Goal: Task Accomplishment & Management: Manage account settings

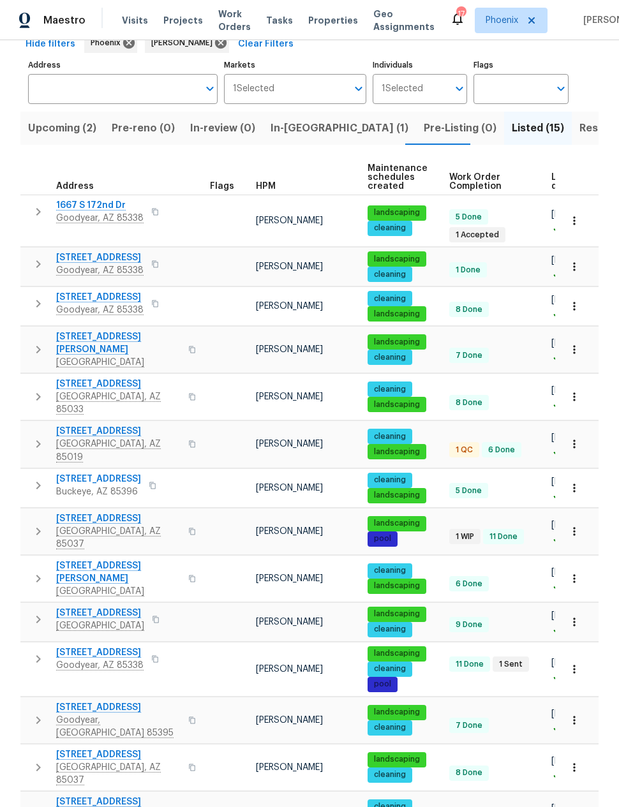
scroll to position [51, 0]
click at [96, 425] on span "[STREET_ADDRESS]" at bounding box center [118, 431] width 124 height 13
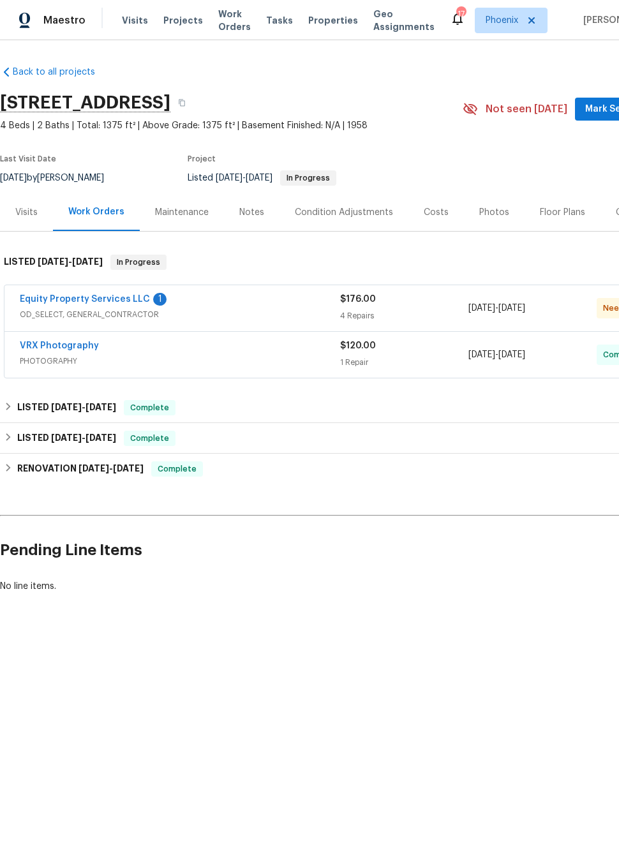
click at [53, 303] on link "Equity Property Services LLC" at bounding box center [85, 299] width 130 height 9
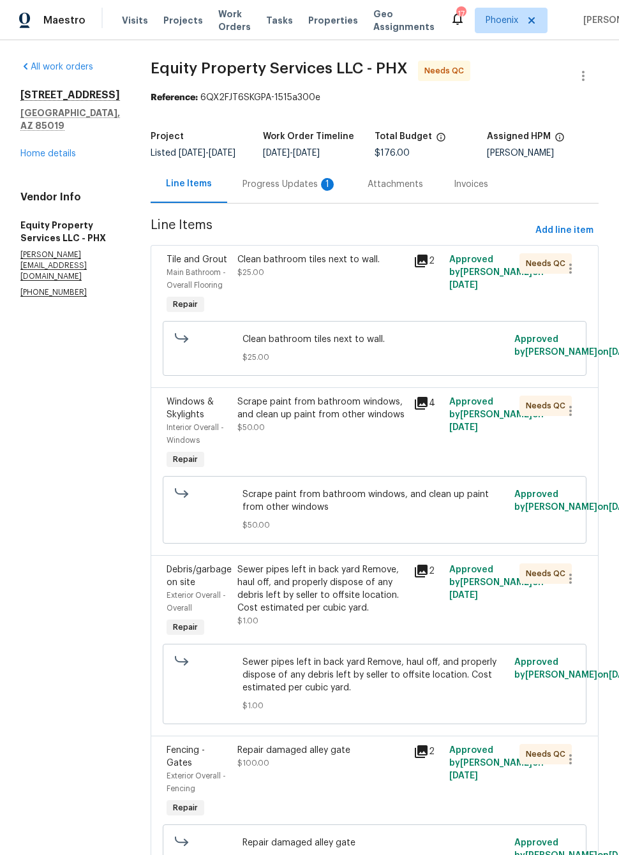
click at [272, 190] on div "Progress Updates 1" at bounding box center [289, 184] width 94 height 13
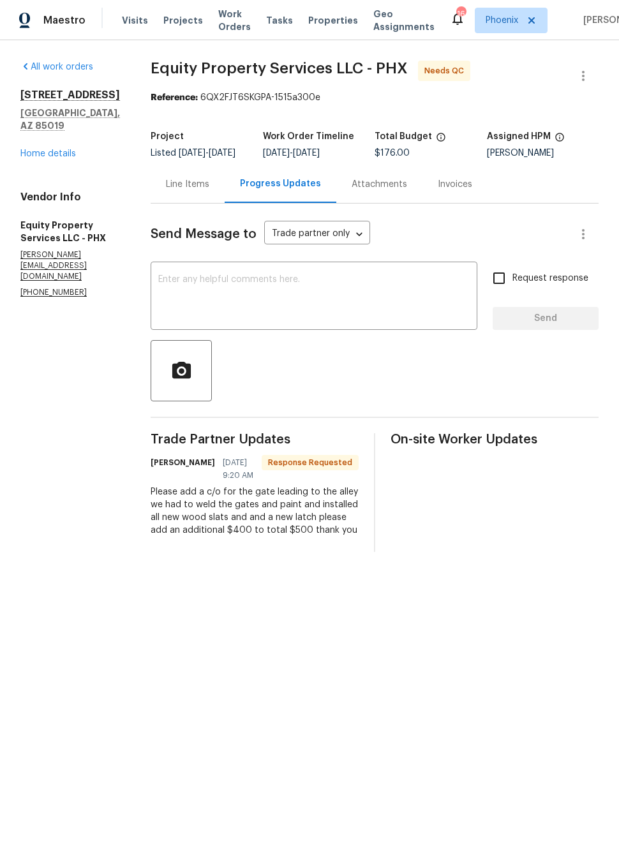
click at [181, 191] on div "Line Items" at bounding box center [187, 184] width 43 height 13
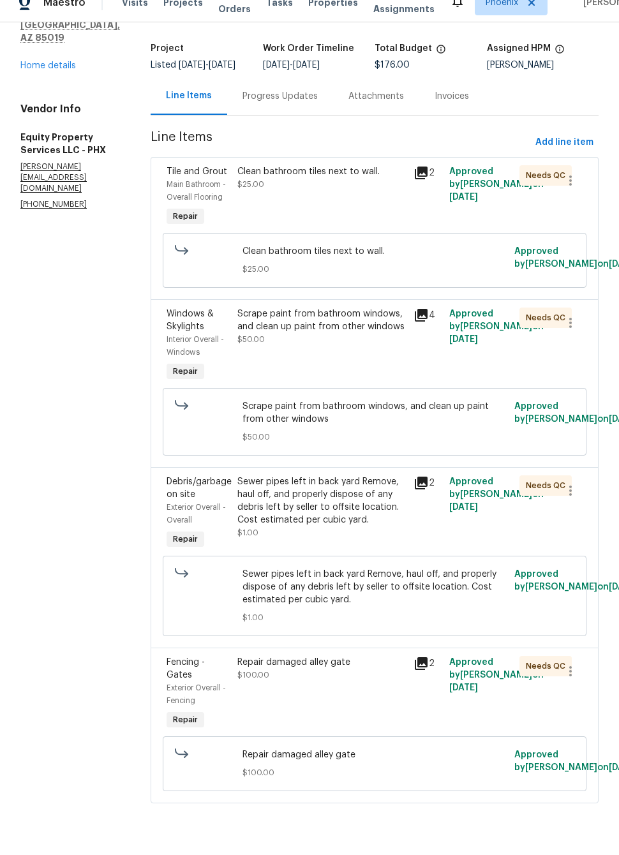
scroll to position [31, 0]
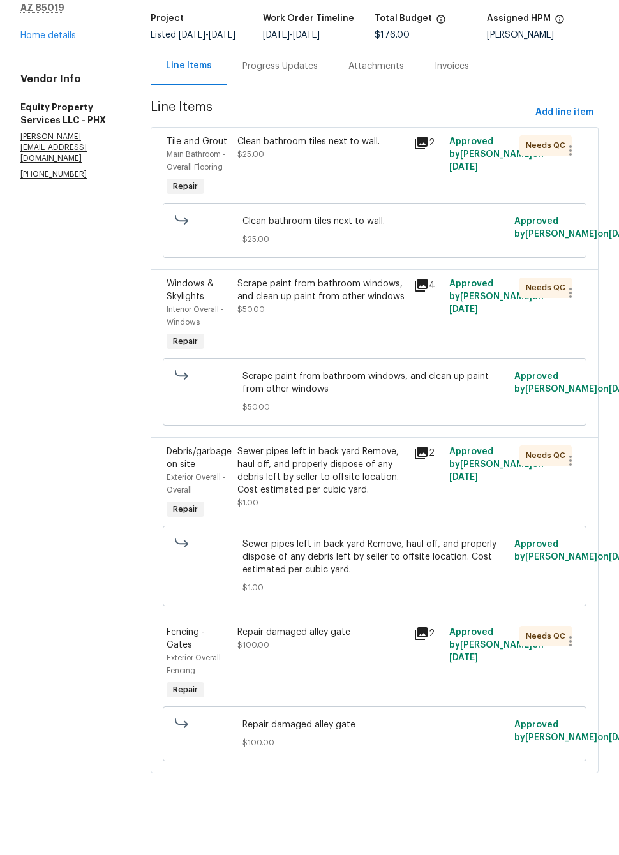
click at [267, 108] on div "Progress Updates" at bounding box center [279, 114] width 75 height 13
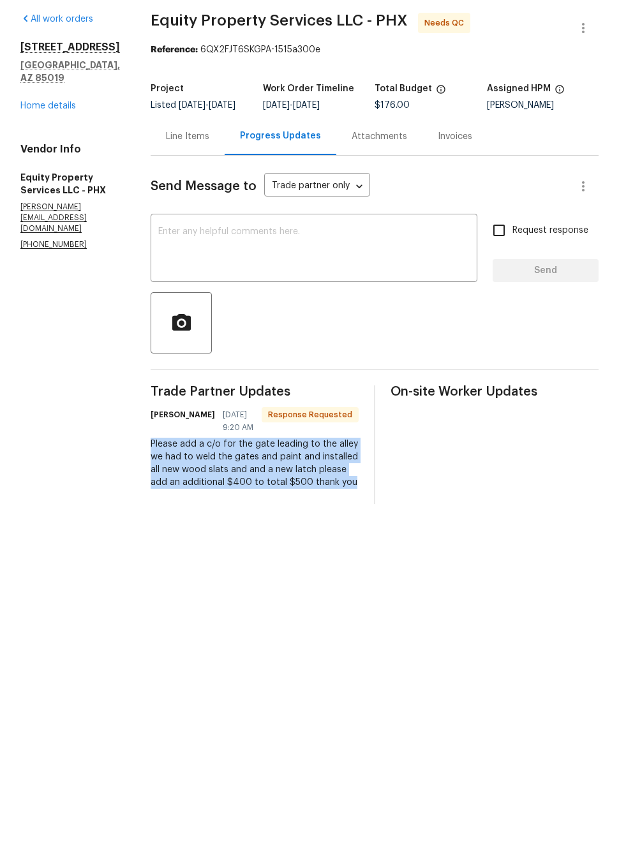
copy div "Please add a c/o for the gate leading to the alley we had to weld the gates and…"
click at [179, 178] on div "Line Items" at bounding box center [187, 184] width 43 height 13
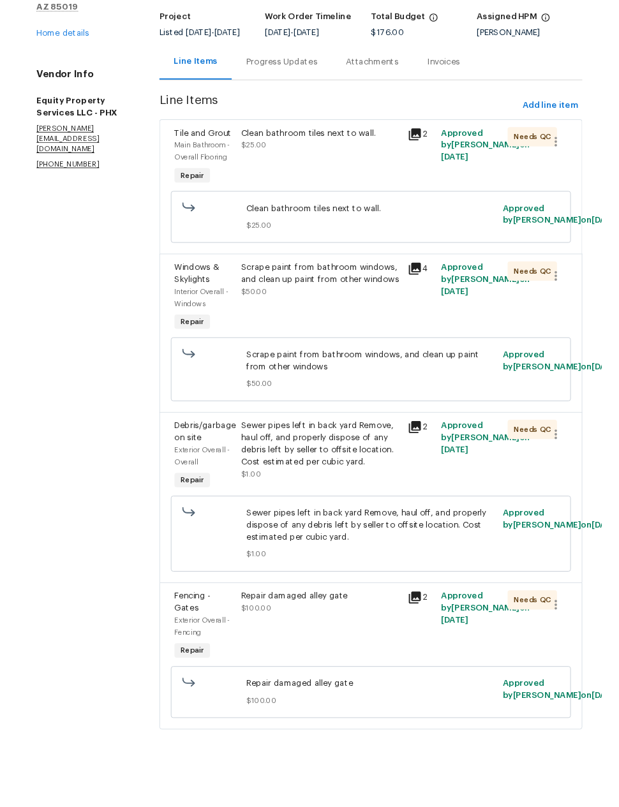
scroll to position [70, 0]
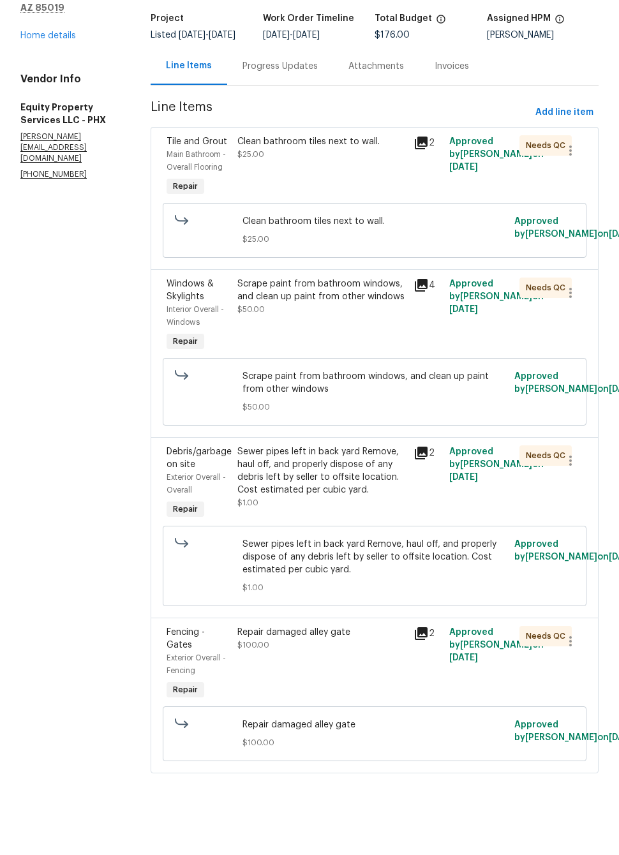
click at [255, 675] on div "Repair damaged alley gate $100.00" at bounding box center [322, 712] width 177 height 84
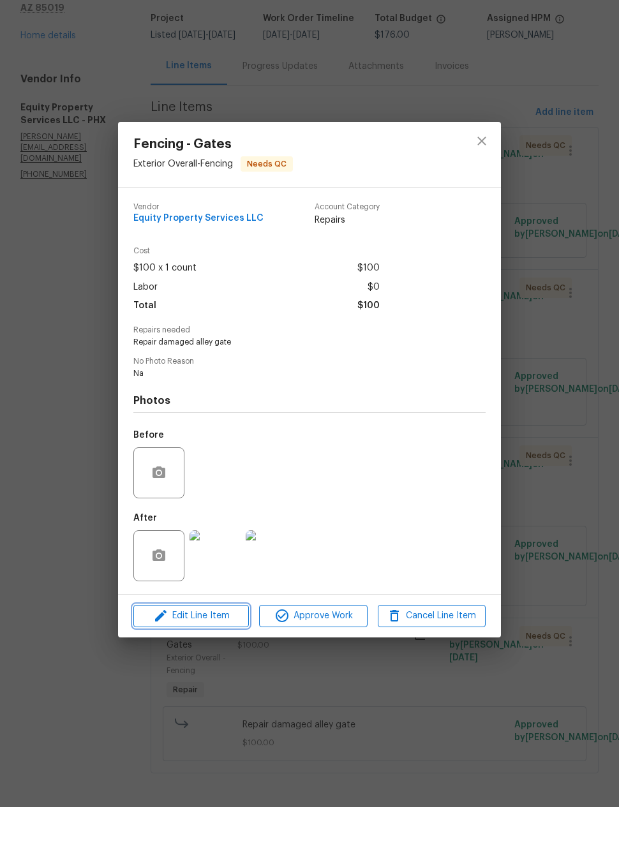
click at [186, 656] on span "Edit Line Item" at bounding box center [191, 664] width 108 height 16
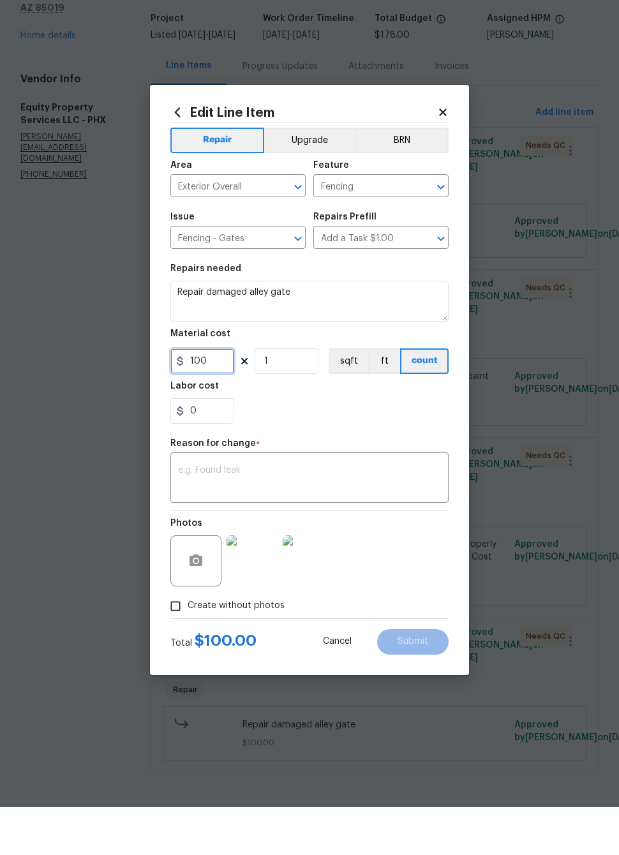
click at [198, 396] on input "100" at bounding box center [202, 409] width 64 height 26
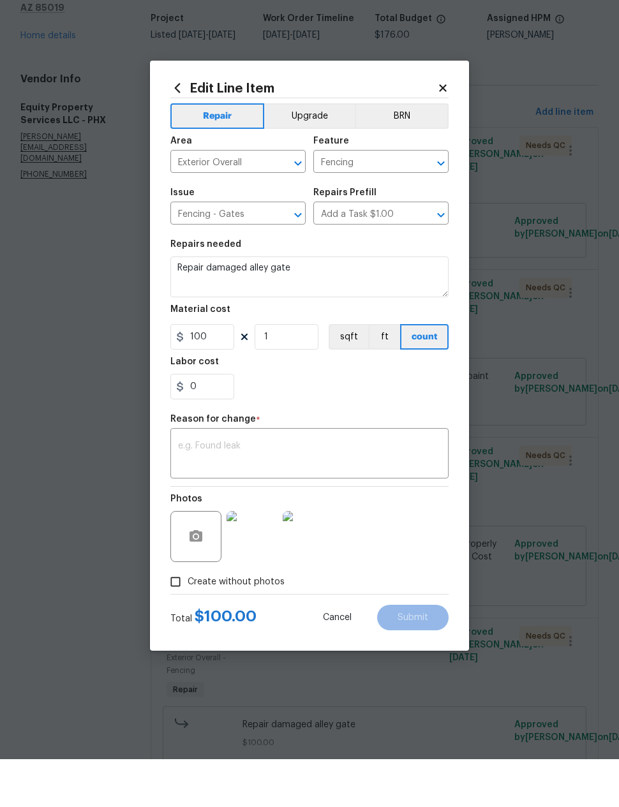
click at [197, 405] on h5 "Labor cost" at bounding box center [194, 409] width 48 height 9
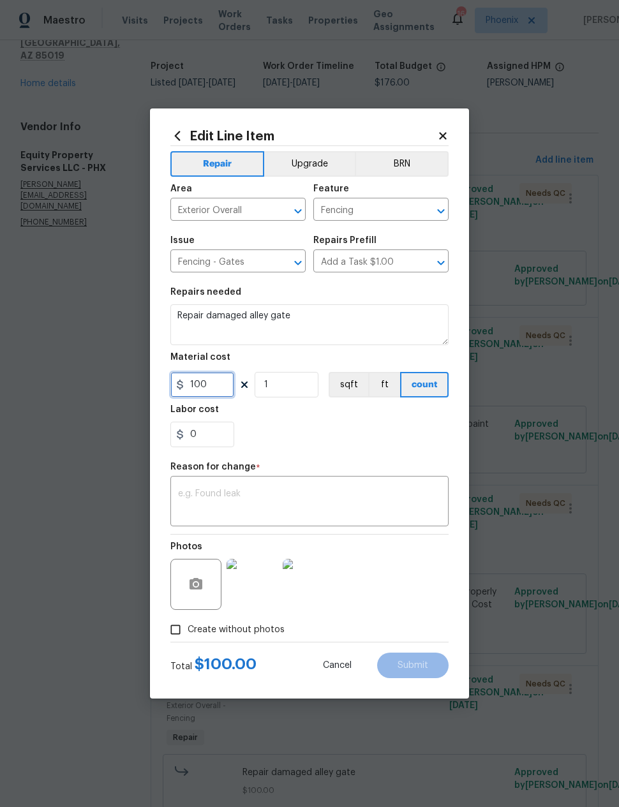
click at [203, 386] on input "100" at bounding box center [202, 385] width 64 height 26
click at [203, 385] on input "100" at bounding box center [202, 385] width 64 height 26
type input "500"
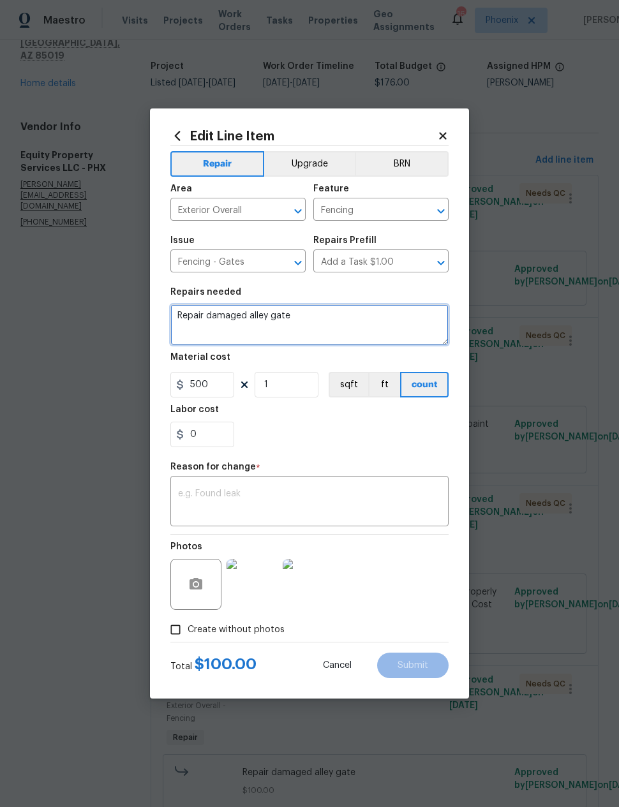
click at [251, 329] on textarea "Repair damaged alley gate" at bounding box center [309, 324] width 278 height 41
click at [185, 334] on textarea "Repair damaged alley gate" at bounding box center [309, 324] width 278 height 41
paste textarea "Please add a c/o for the gate leading to the alley we had to weld the gates and…"
click at [175, 331] on textarea "Repair damaged alley gate Please add a c/o for the gate leading to the alley we…" at bounding box center [309, 324] width 278 height 41
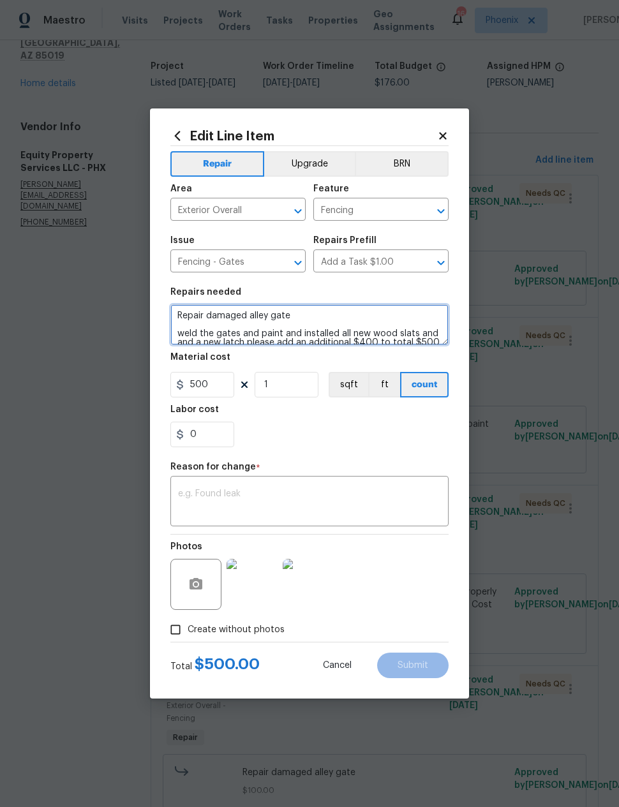
click at [371, 343] on textarea "Repair damaged alley gate weld the gates and paint and installed all new wood s…" at bounding box center [309, 324] width 278 height 41
click at [387, 342] on textarea "Repair damaged alley gate weld the gates and paint and installed all new wood s…" at bounding box center [309, 324] width 278 height 41
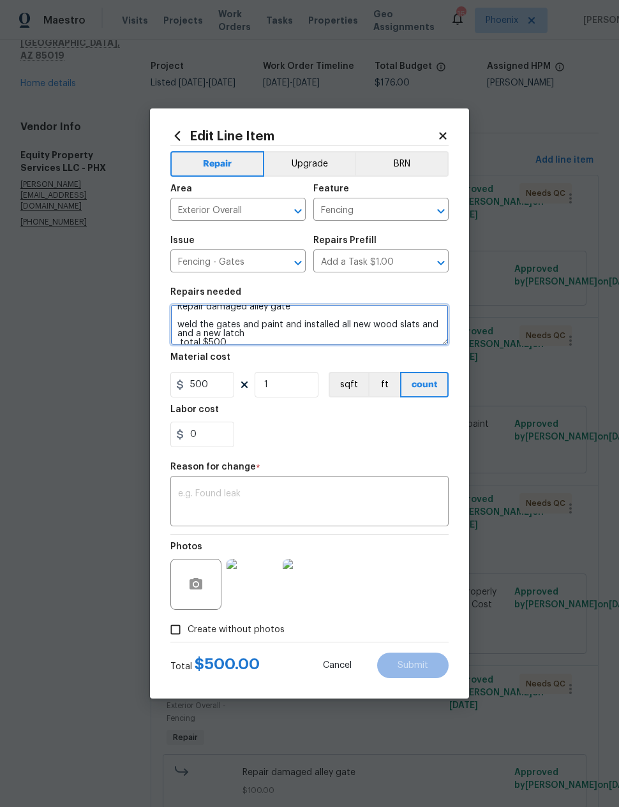
scroll to position [11, 0]
type textarea "Repair damaged alley gate weld the gates and paint and installed all new wood s…"
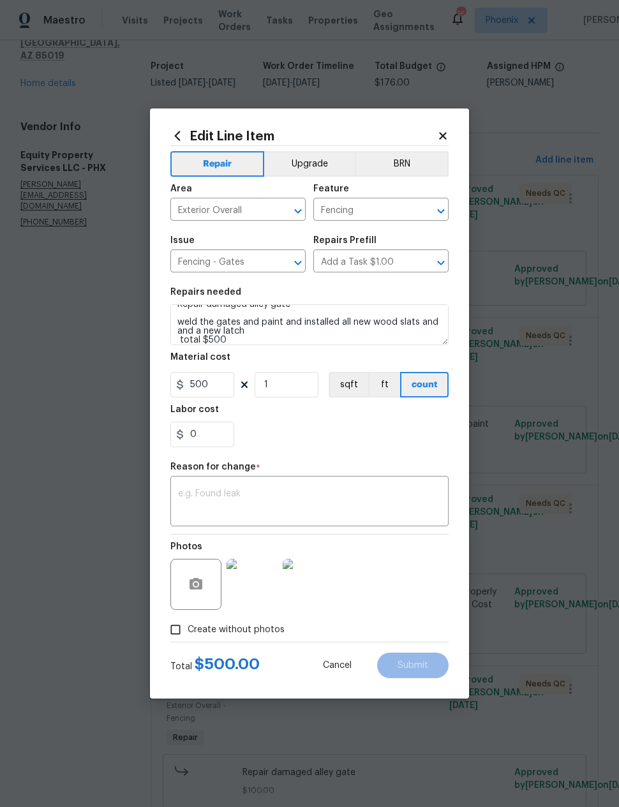
click at [272, 442] on div "0" at bounding box center [309, 435] width 278 height 26
click at [181, 484] on div "x ​" at bounding box center [309, 502] width 278 height 47
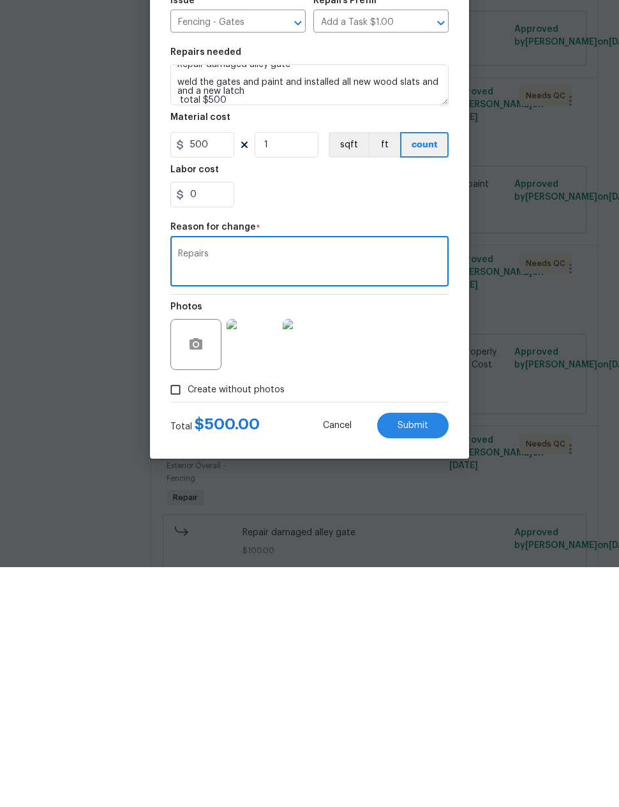
type textarea "Repairs"
click at [426, 661] on span "Submit" at bounding box center [413, 666] width 31 height 10
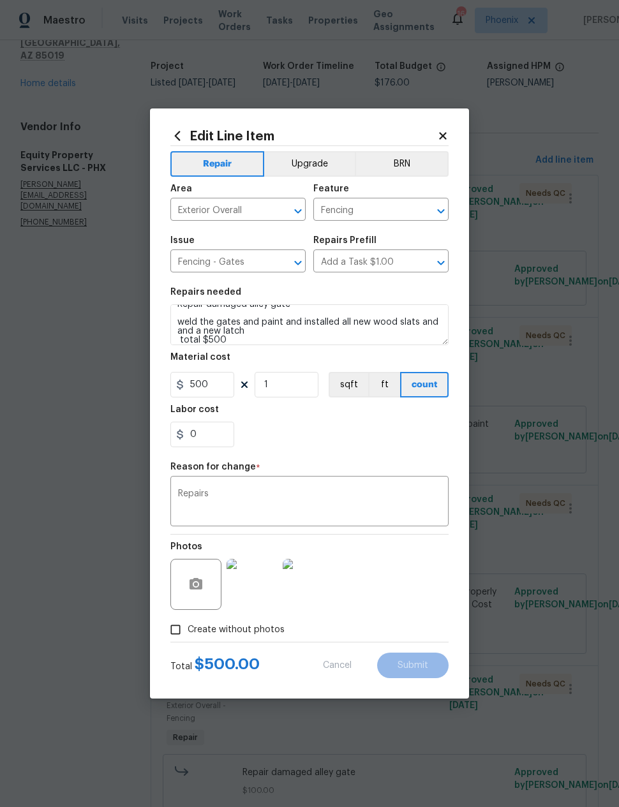
type textarea "Repair damaged alley gate"
type input "100"
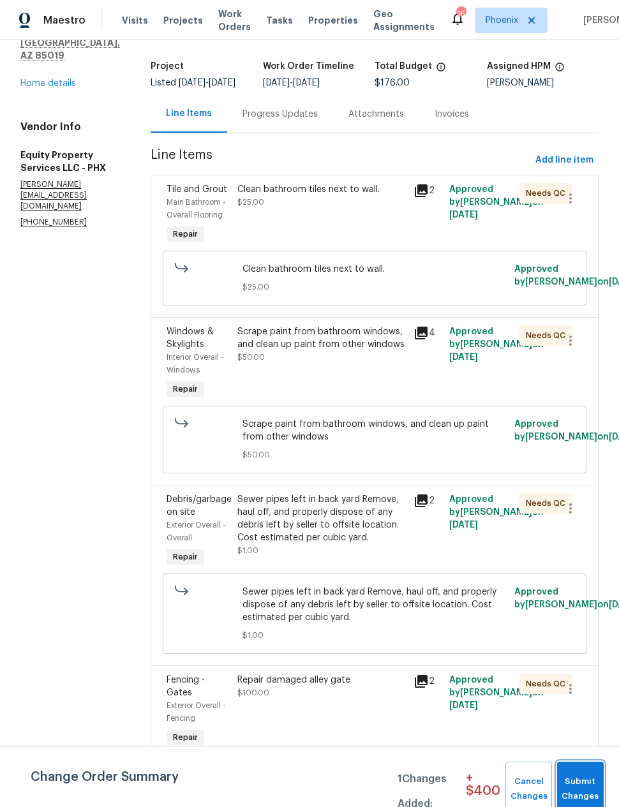
click at [576, 782] on span "Submit Changes" at bounding box center [580, 789] width 34 height 29
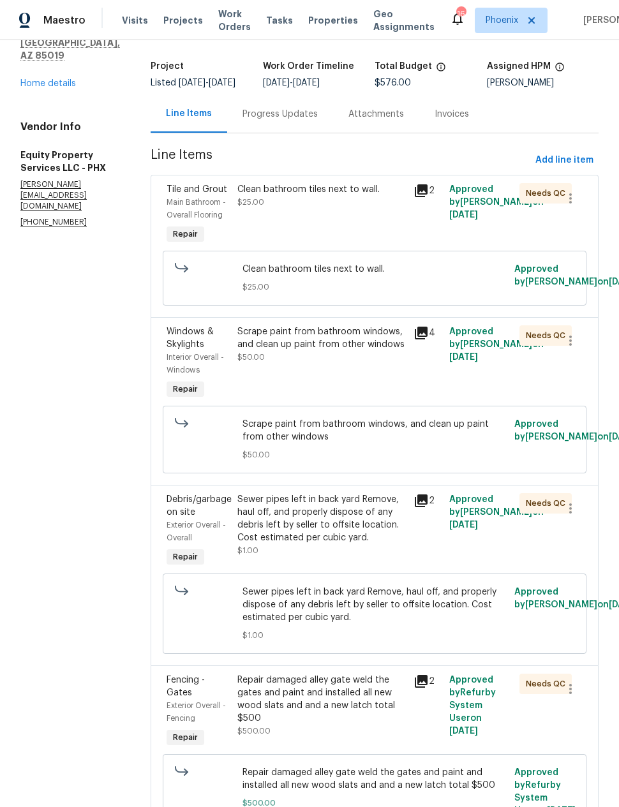
click at [259, 179] on div "Clean bathroom tiles next to wall. $25.00" at bounding box center [322, 214] width 177 height 71
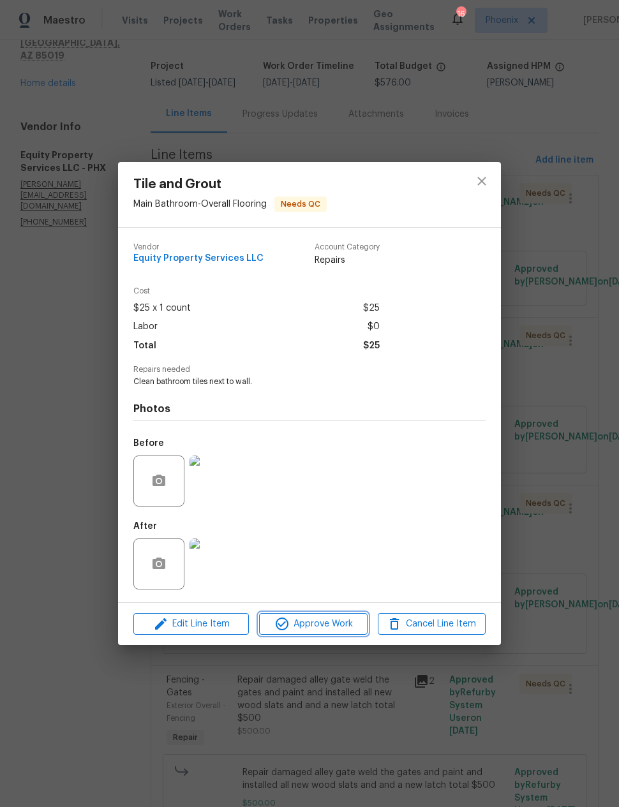
click at [352, 627] on span "Approve Work" at bounding box center [313, 624] width 100 height 16
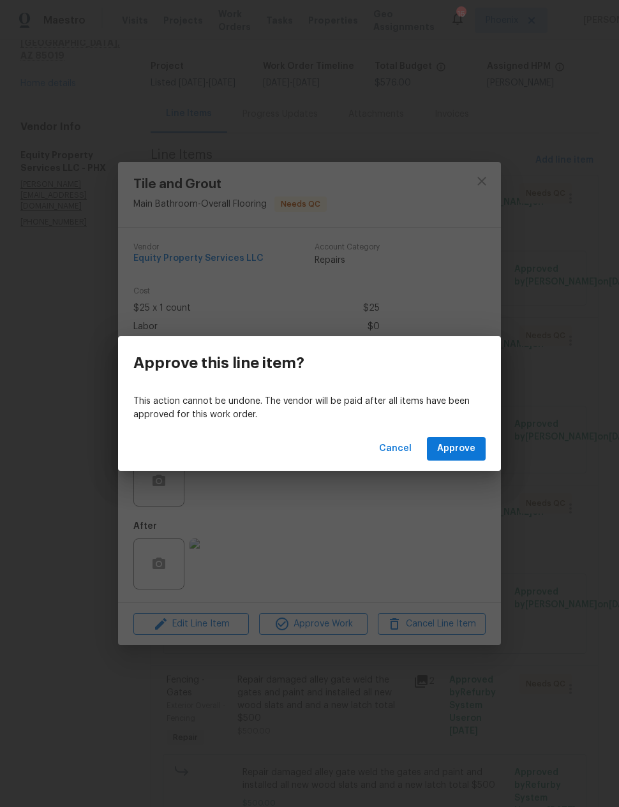
click at [457, 446] on span "Approve" at bounding box center [456, 449] width 38 height 16
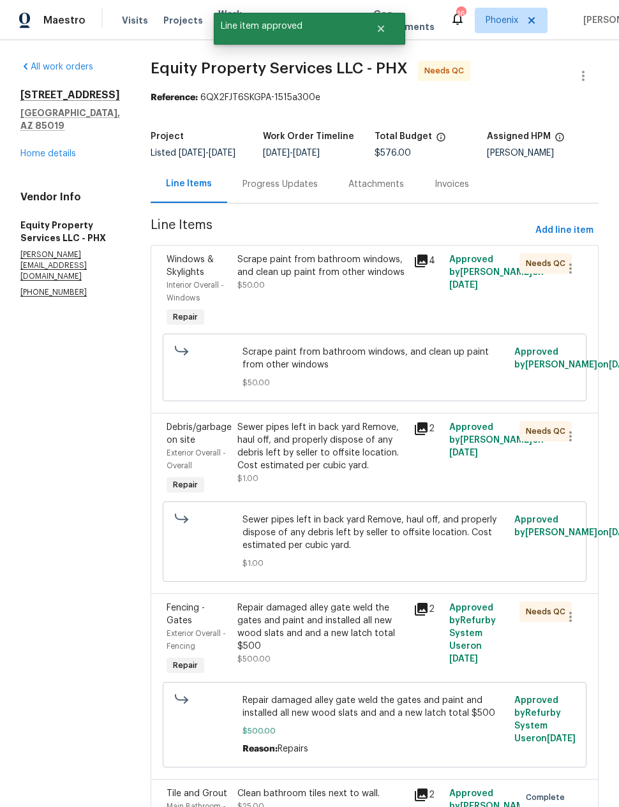
click at [403, 307] on div "Scrape paint from bathroom windows, and clean up paint from other windows $50.00" at bounding box center [322, 291] width 177 height 84
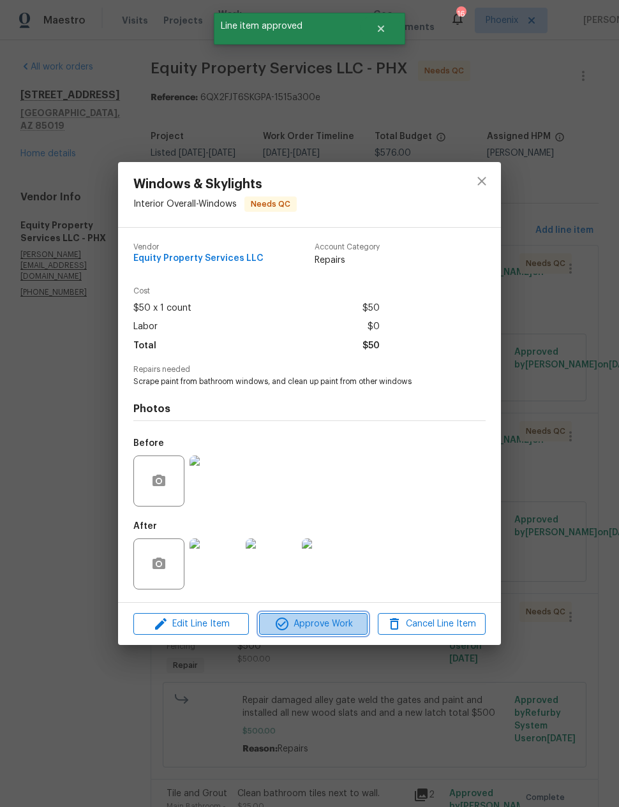
click at [343, 618] on span "Approve Work" at bounding box center [313, 624] width 100 height 16
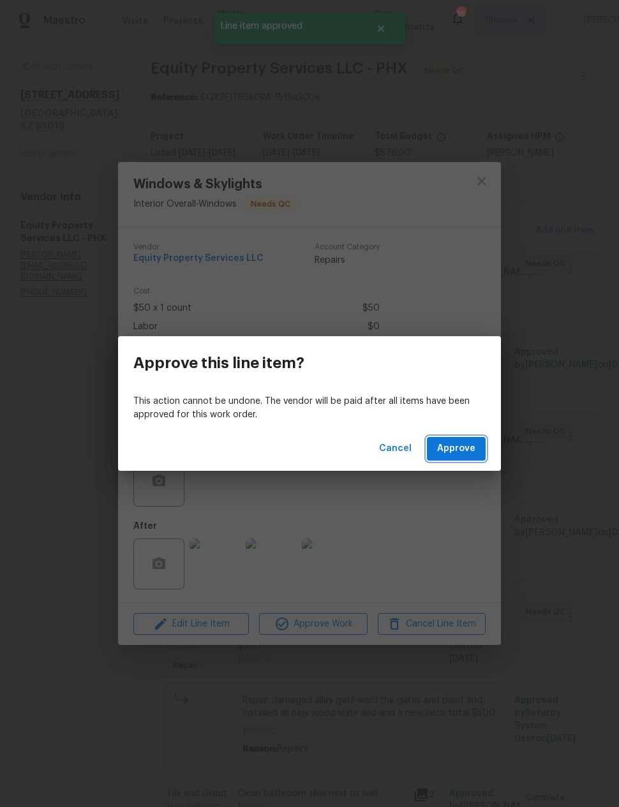
click at [459, 451] on span "Approve" at bounding box center [456, 449] width 38 height 16
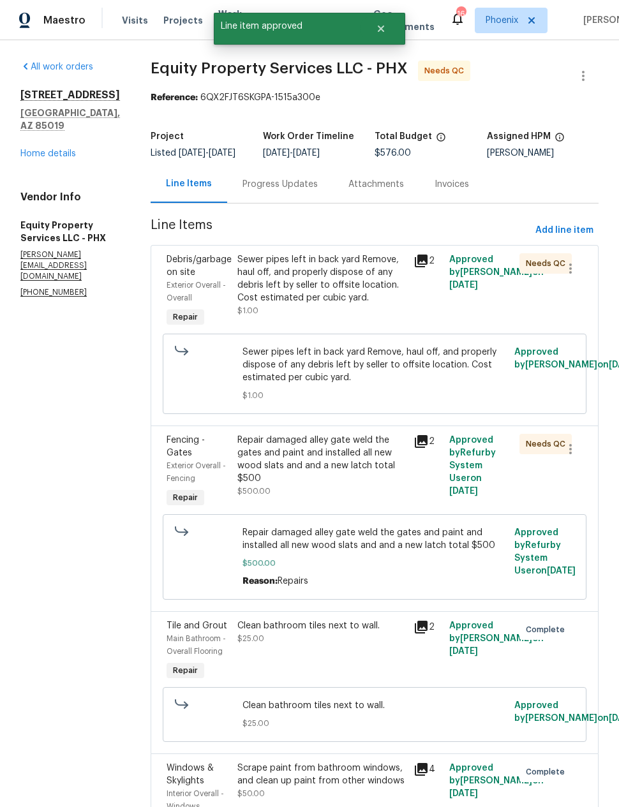
click at [412, 311] on div "2" at bounding box center [427, 291] width 35 height 84
click at [369, 304] on div "Sewer pipes left in back yard Remove, haul off, and properly dispose of any deb…" at bounding box center [321, 278] width 169 height 51
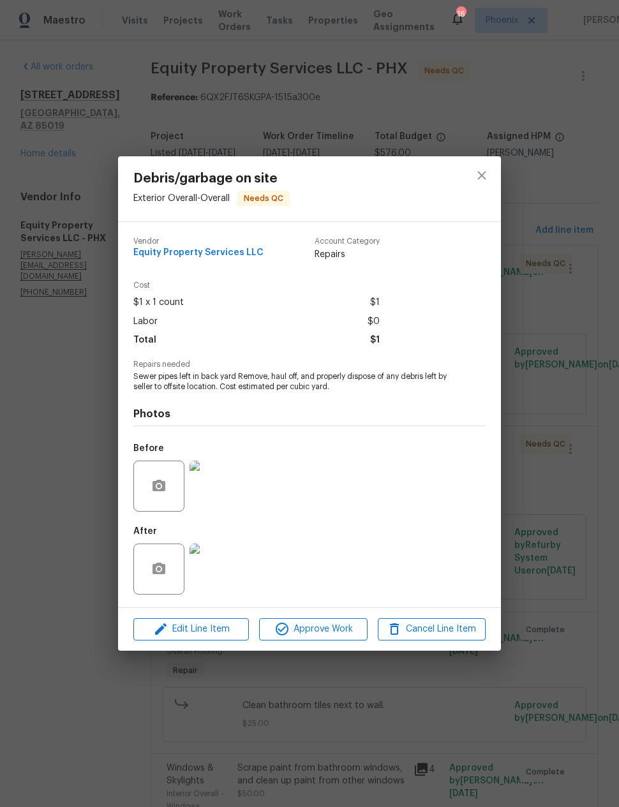
click at [345, 627] on span "Approve Work" at bounding box center [313, 630] width 100 height 16
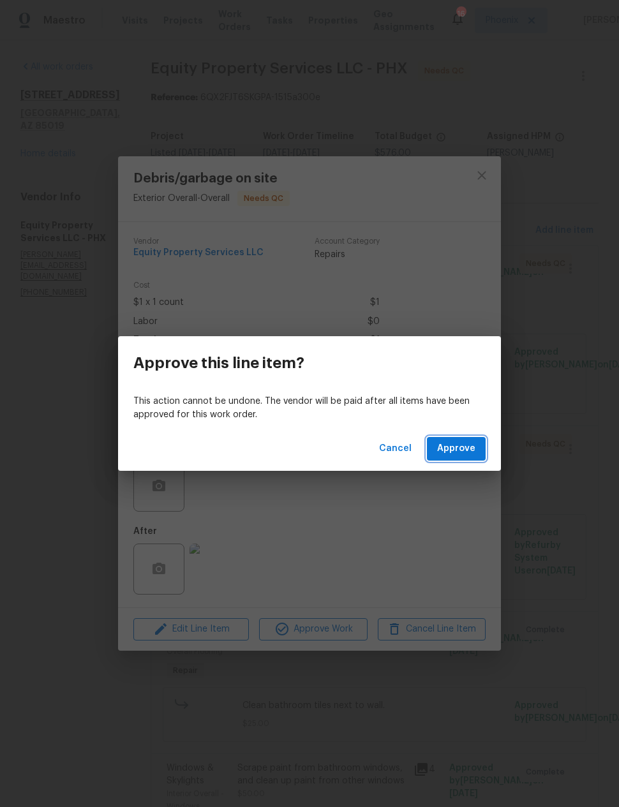
click at [470, 444] on span "Approve" at bounding box center [456, 449] width 38 height 16
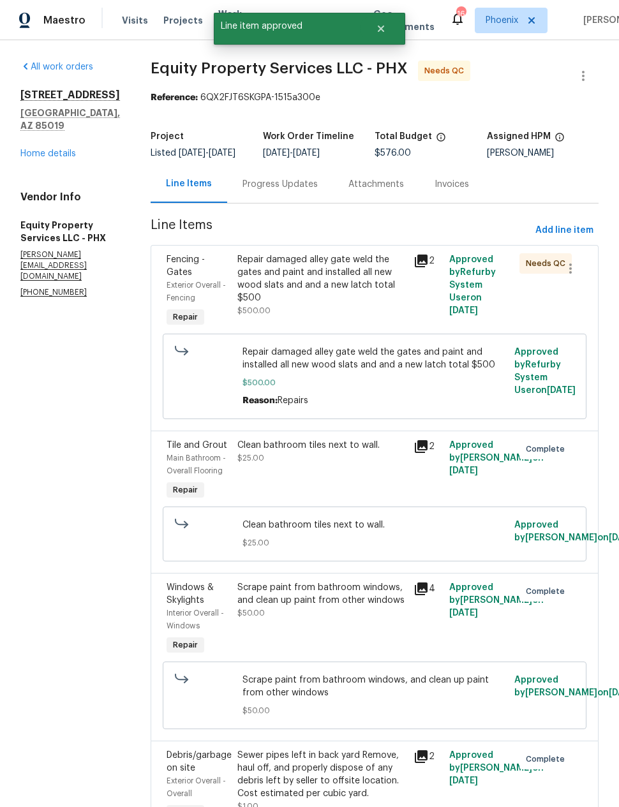
click at [384, 313] on div "Repair damaged alley gate weld the gates and paint and installed all new wood s…" at bounding box center [321, 285] width 169 height 64
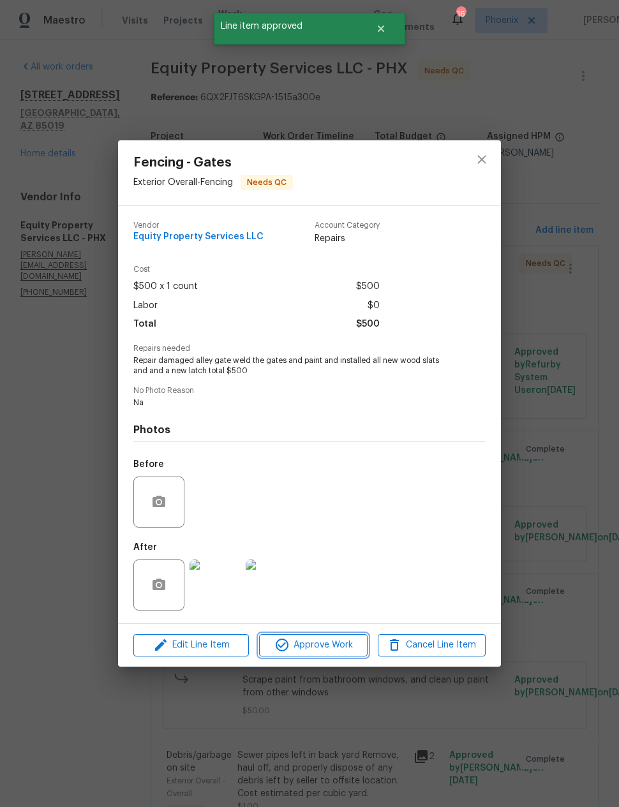
click at [348, 646] on span "Approve Work" at bounding box center [313, 645] width 100 height 16
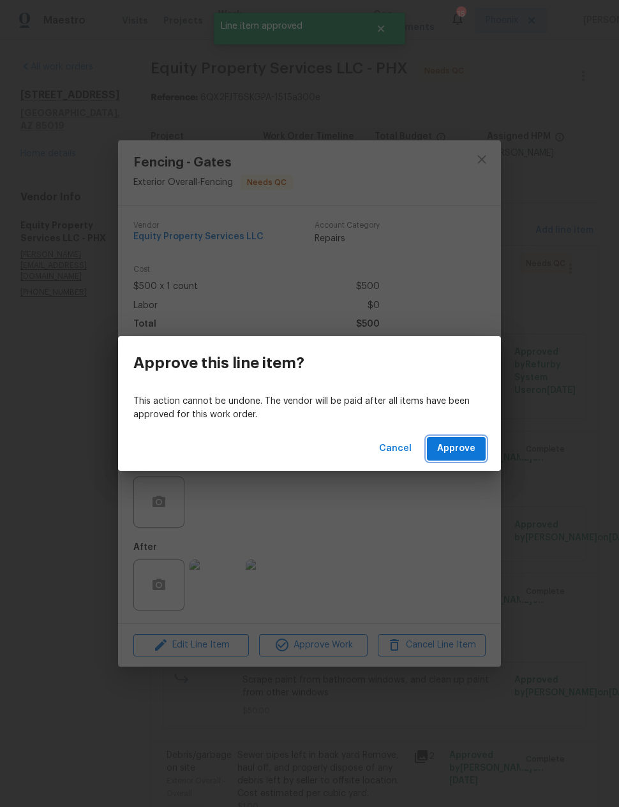
click at [457, 445] on span "Approve" at bounding box center [456, 449] width 38 height 16
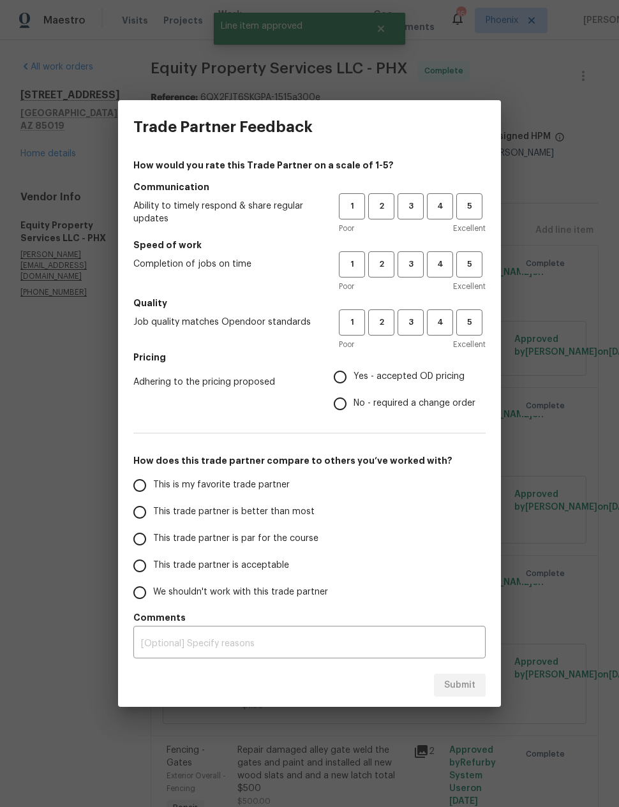
click at [59, 539] on div "Trade Partner Feedback How would you rate this Trade Partner on a scale of 1-5?…" at bounding box center [309, 403] width 619 height 807
click at [599, 389] on div "Trade Partner Feedback How would you rate this Trade Partner on a scale of 1-5?…" at bounding box center [309, 403] width 619 height 807
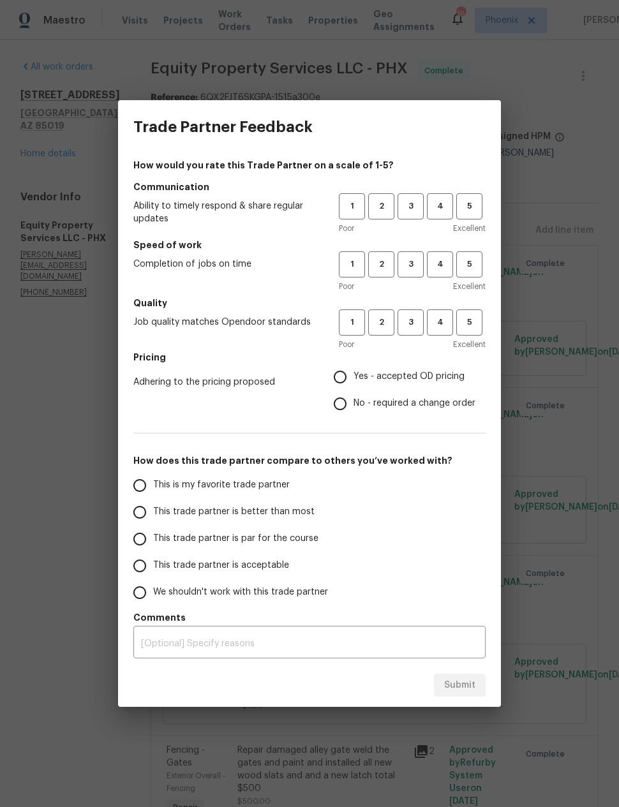
click at [136, 511] on input "This trade partner is better than most" at bounding box center [139, 512] width 27 height 27
radio input "true"
click at [422, 199] on span "3" at bounding box center [411, 206] width 24 height 15
click at [417, 260] on span "3" at bounding box center [411, 264] width 24 height 15
click at [418, 323] on span "3" at bounding box center [411, 322] width 24 height 15
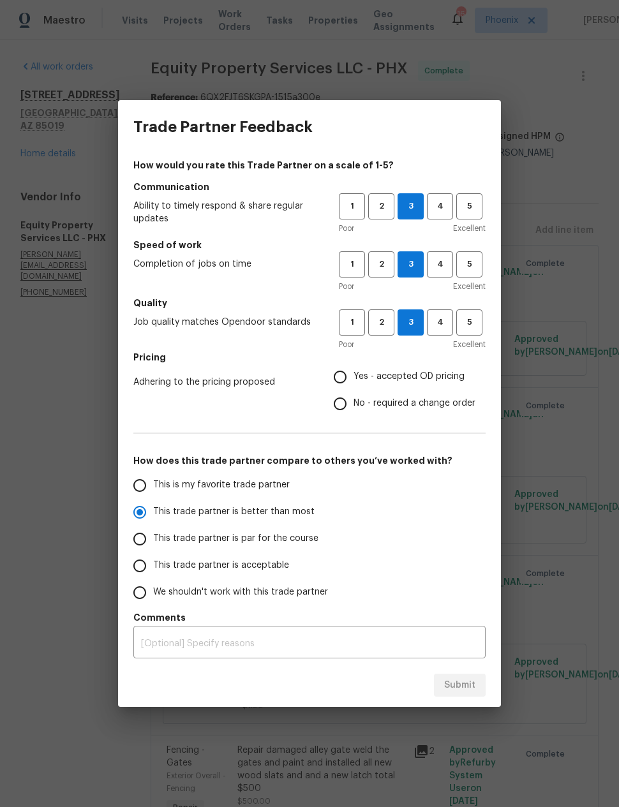
click at [343, 372] on input "Yes - accepted OD pricing" at bounding box center [340, 377] width 27 height 27
click at [453, 676] on button "Submit" at bounding box center [460, 686] width 52 height 24
radio input "false"
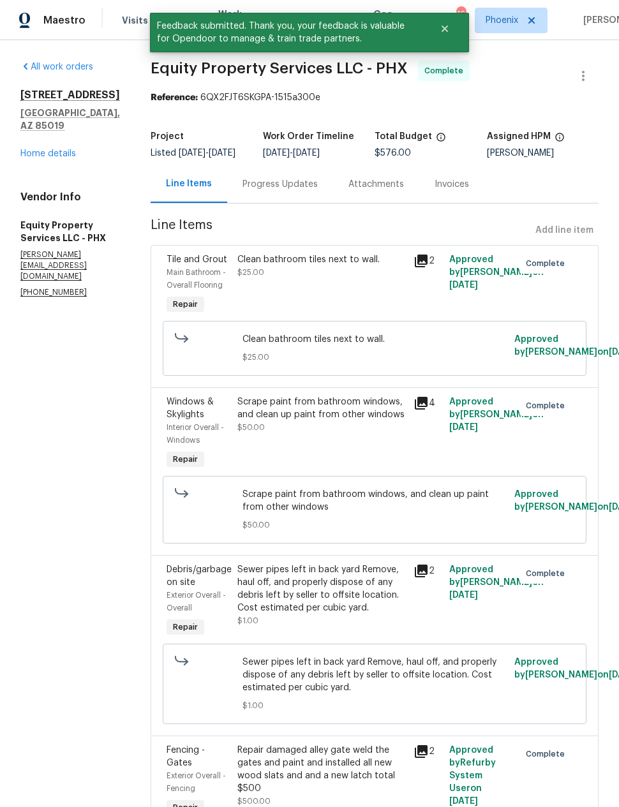
click at [43, 149] on link "Home details" at bounding box center [48, 153] width 56 height 9
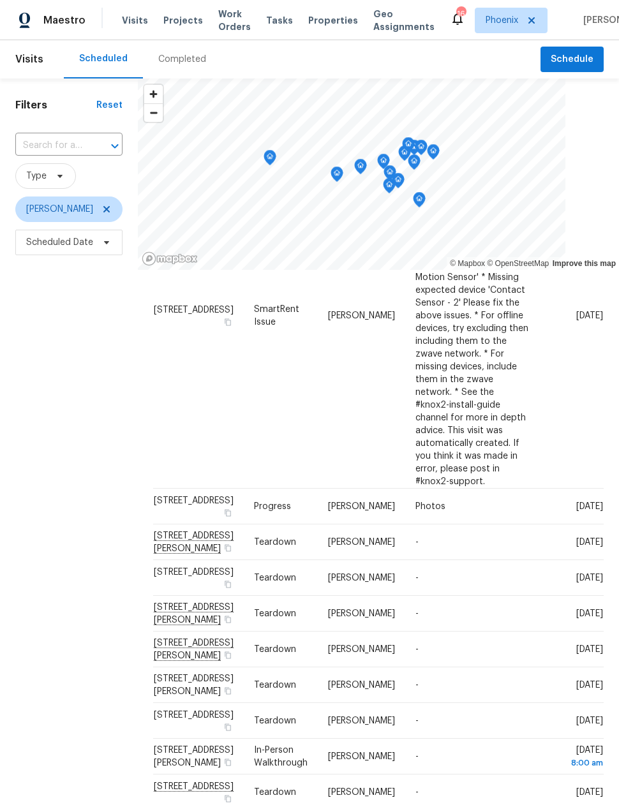
scroll to position [249, 0]
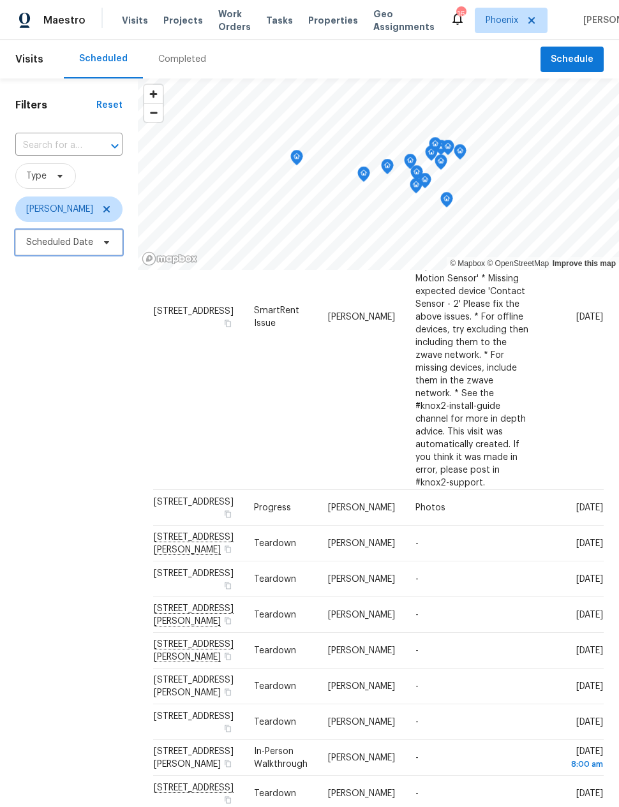
click at [89, 246] on span "Scheduled Date" at bounding box center [59, 242] width 67 height 13
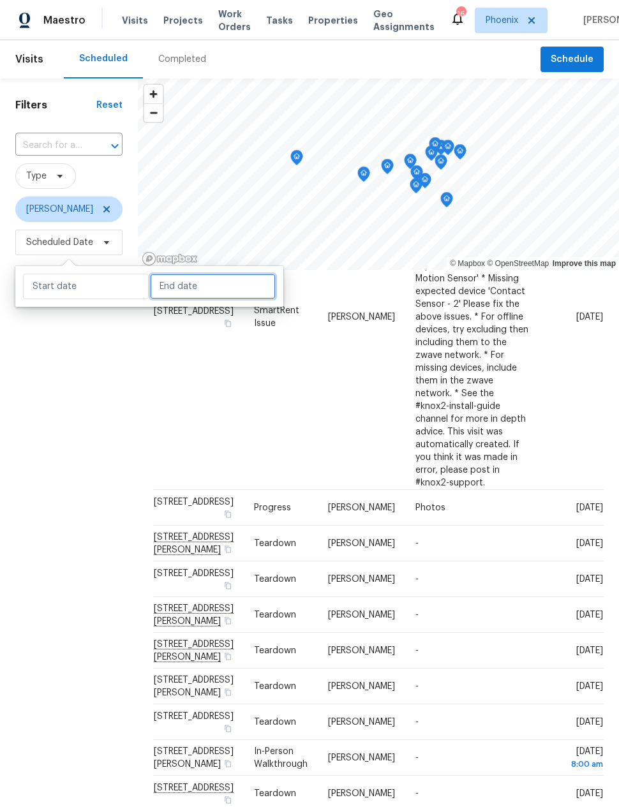
click at [210, 290] on input "text" at bounding box center [213, 287] width 126 height 26
select select "8"
select select "2025"
select select "9"
select select "2025"
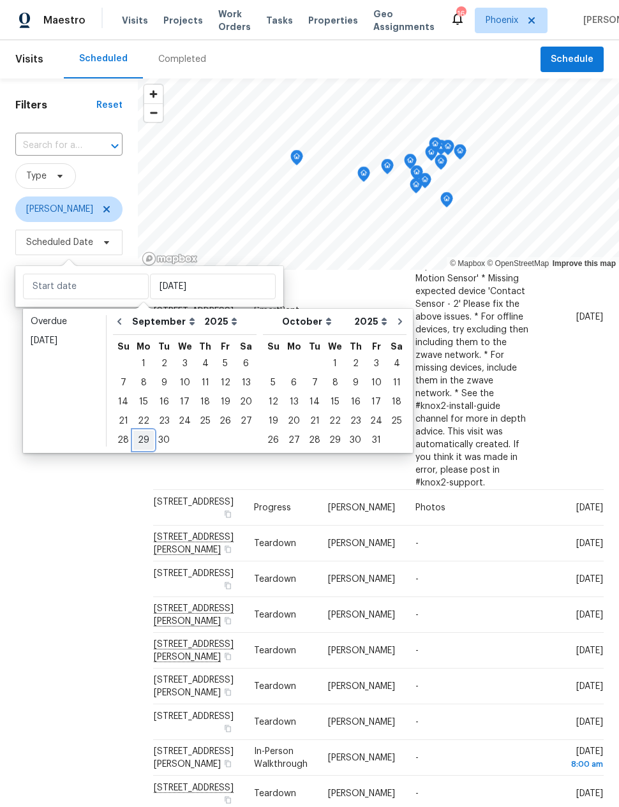
click at [143, 438] on div "29" at bounding box center [143, 440] width 20 height 18
type input "Mon, Sep 29"
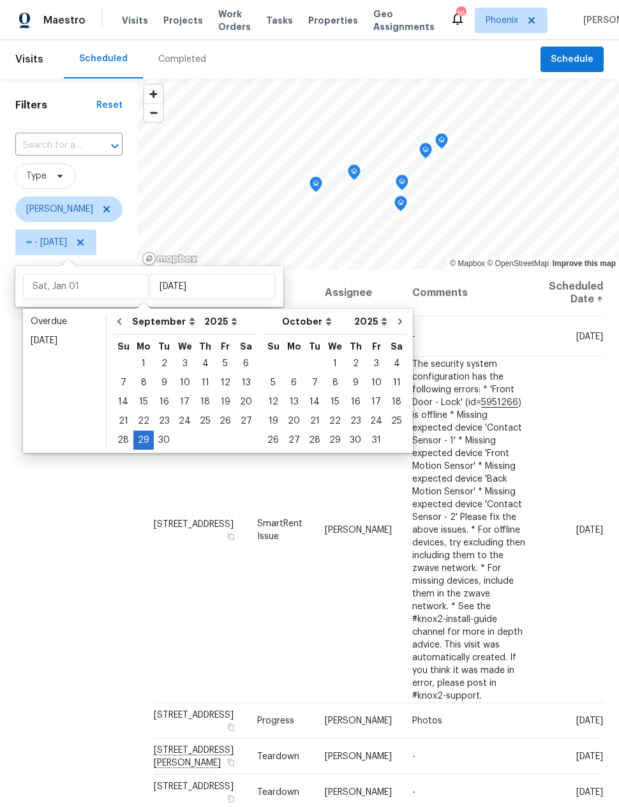
click at [77, 496] on div "Filters Reset ​ Type Nick Pulliam ∞ - Mon, Sep 29" at bounding box center [69, 496] width 138 height 837
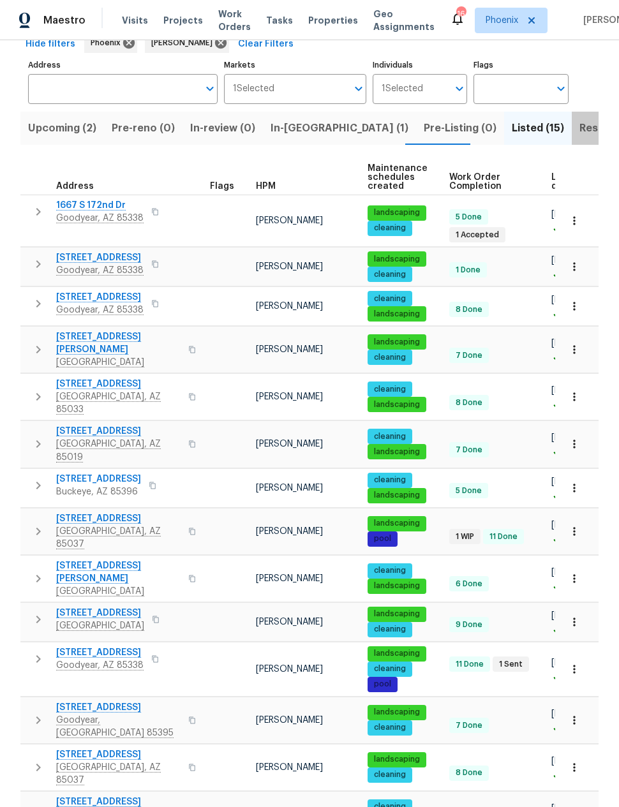
click at [579, 119] on span "Resale (9)" at bounding box center [604, 128] width 50 height 18
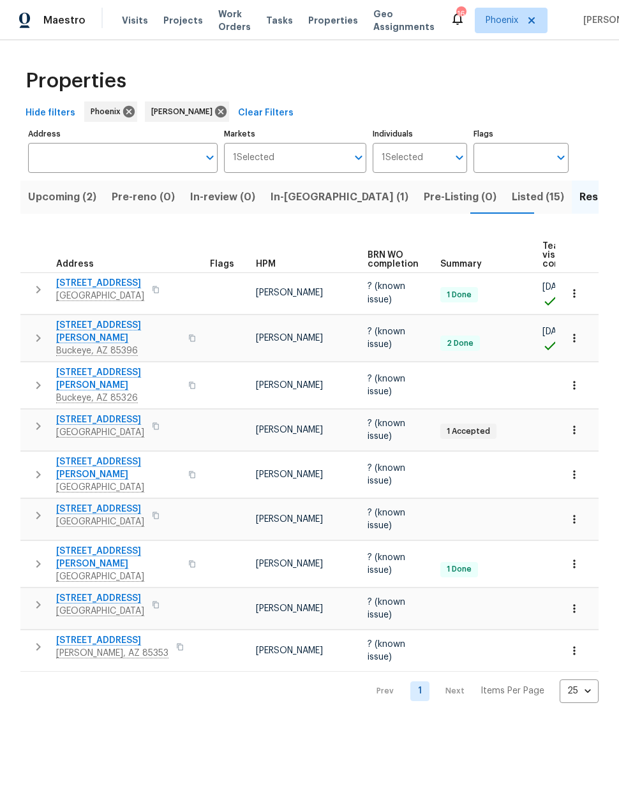
click at [61, 195] on span "Upcoming (2)" at bounding box center [62, 197] width 68 height 18
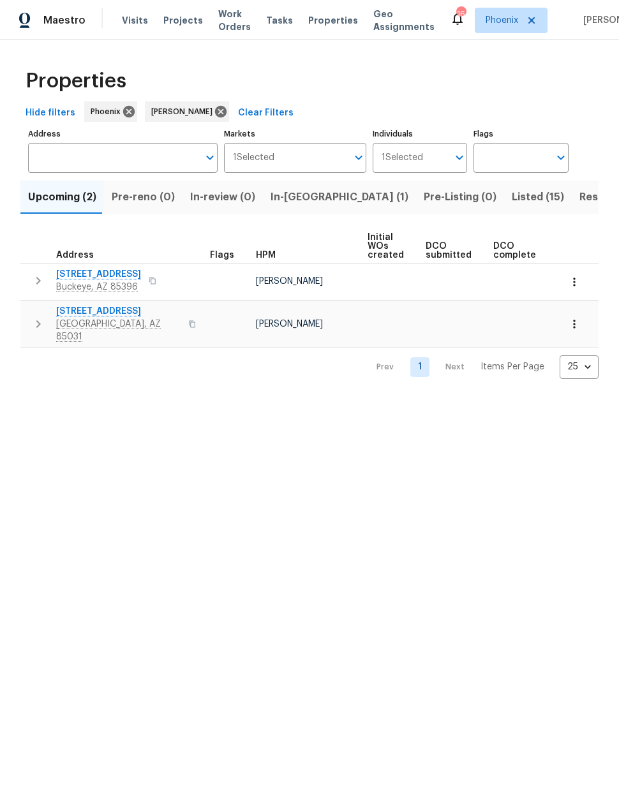
click at [294, 205] on span "In-reno (1)" at bounding box center [340, 197] width 138 height 18
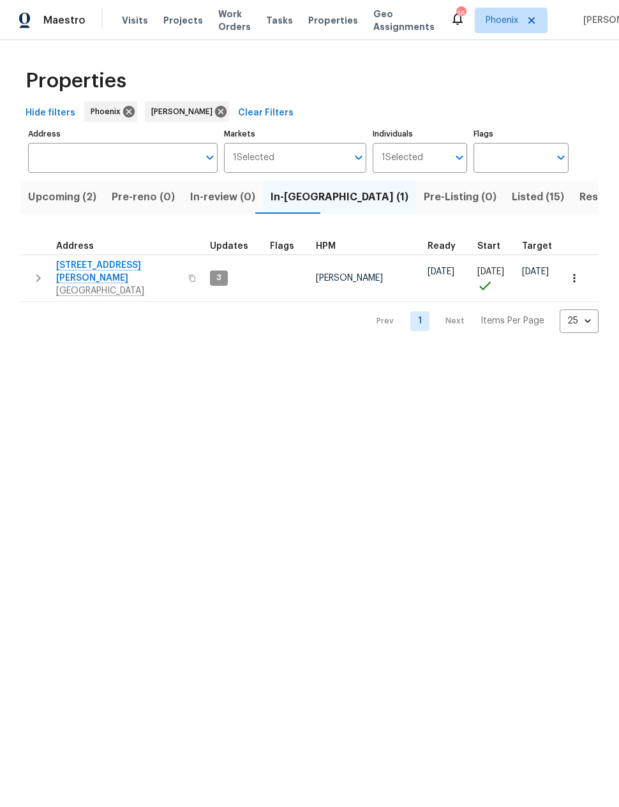
click at [401, 354] on html "Maestro Visits Projects Work Orders Tasks Properties Geo Assignments 16 Phoenix…" at bounding box center [309, 177] width 619 height 354
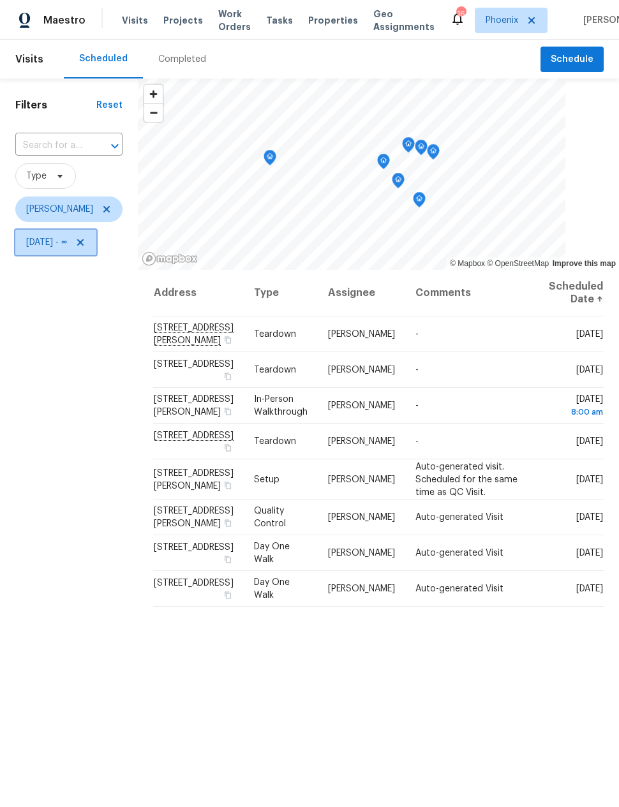
click at [67, 244] on span "[DATE] - ∞" at bounding box center [46, 242] width 41 height 13
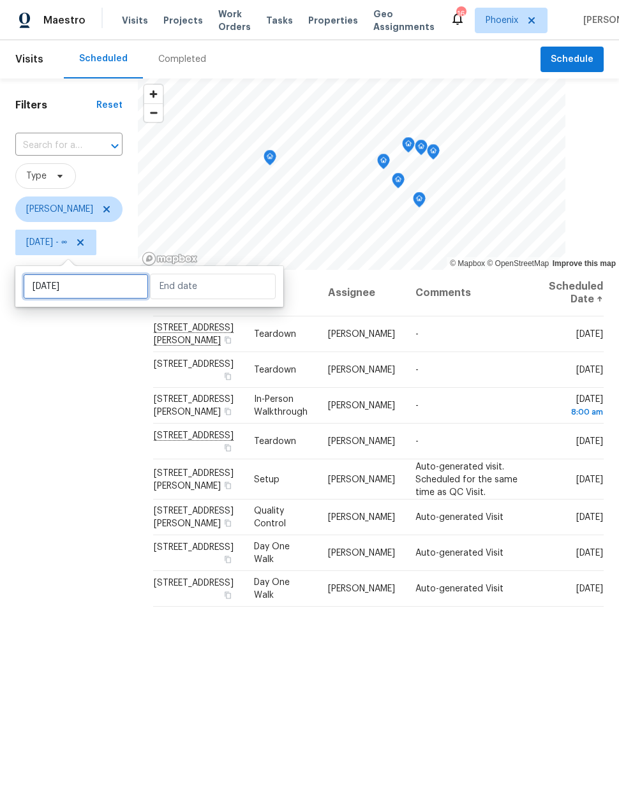
click at [84, 291] on input "[DATE]" at bounding box center [86, 287] width 126 height 26
select select "8"
select select "2025"
select select "9"
select select "2025"
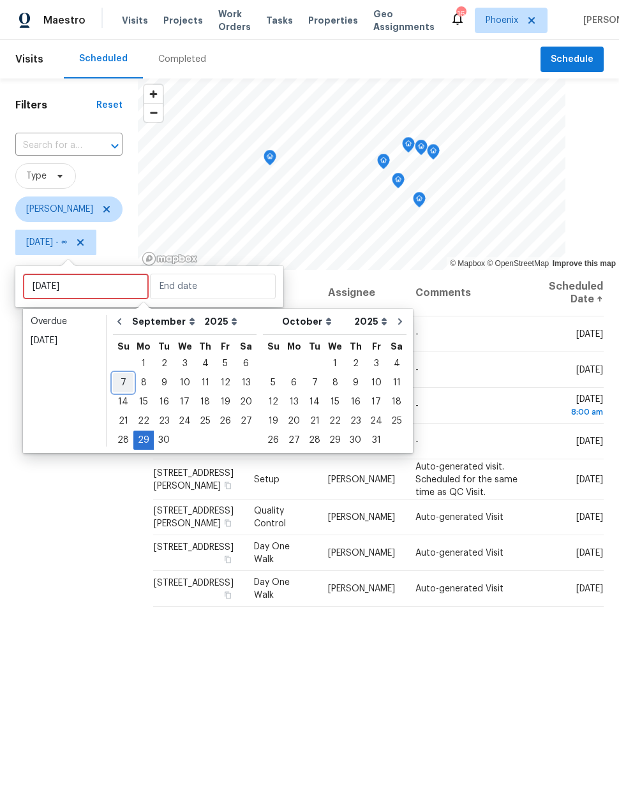
click at [124, 384] on div "7" at bounding box center [123, 383] width 20 height 18
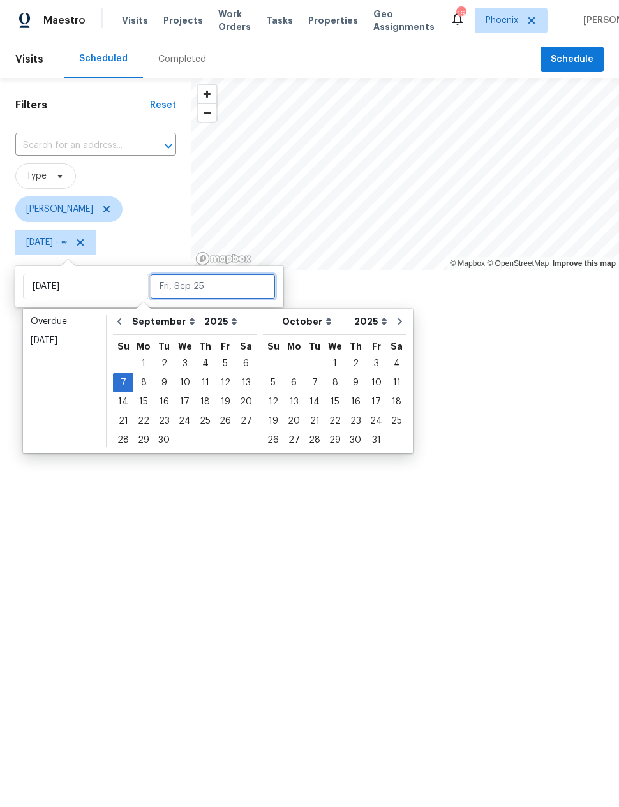
type input "[DATE]"
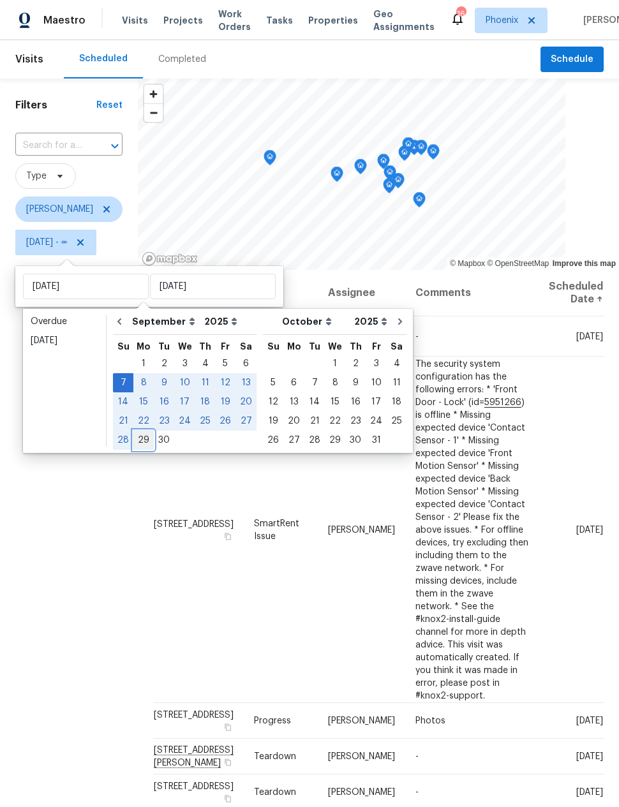
click at [142, 441] on div "29" at bounding box center [143, 440] width 20 height 18
type input "[DATE]"
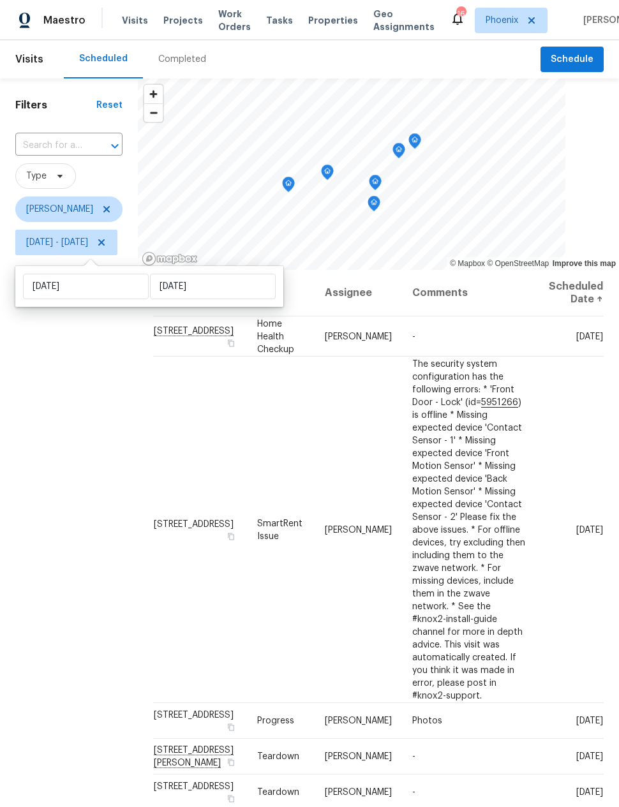
click at [96, 466] on div "Filters Reset ​ Type [PERSON_NAME] [DATE] - [DATE]" at bounding box center [69, 496] width 138 height 837
click at [0, 0] on icon at bounding box center [0, 0] width 0 height 0
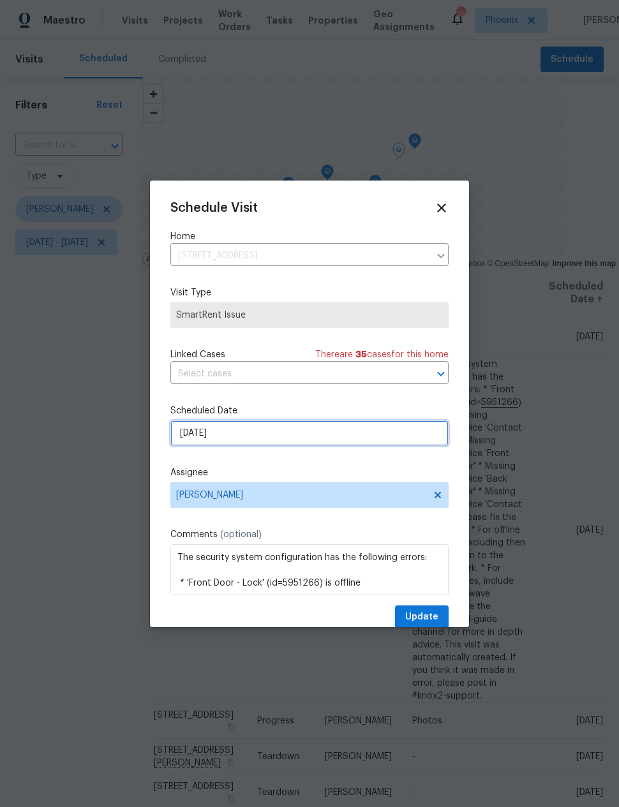
click at [334, 439] on input "[DATE]" at bounding box center [309, 434] width 278 height 26
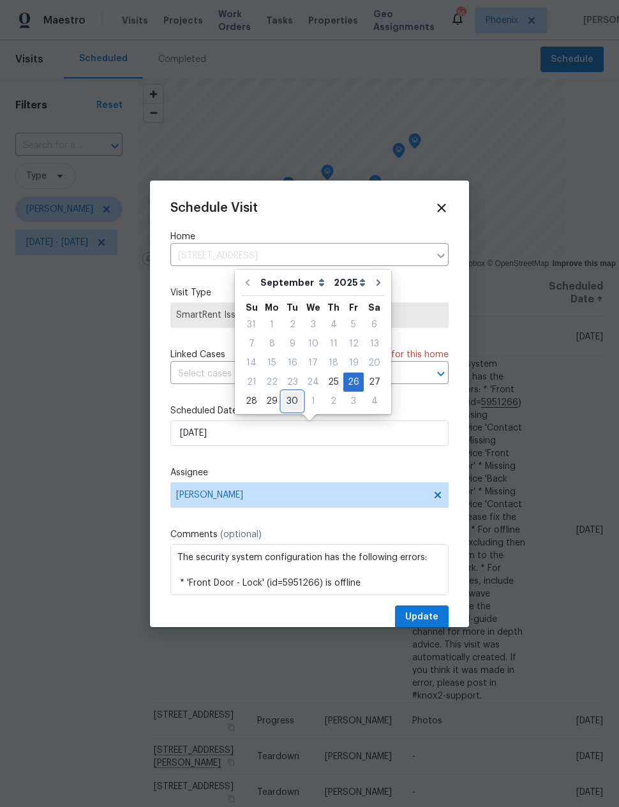
click at [287, 406] on div "30" at bounding box center [292, 401] width 20 height 18
type input "[DATE]"
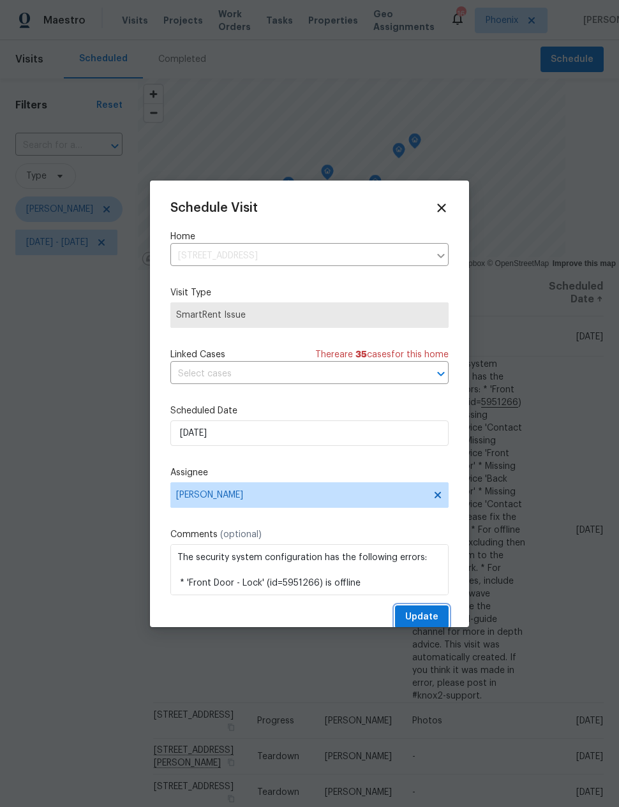
click at [421, 625] on span "Update" at bounding box center [421, 617] width 33 height 16
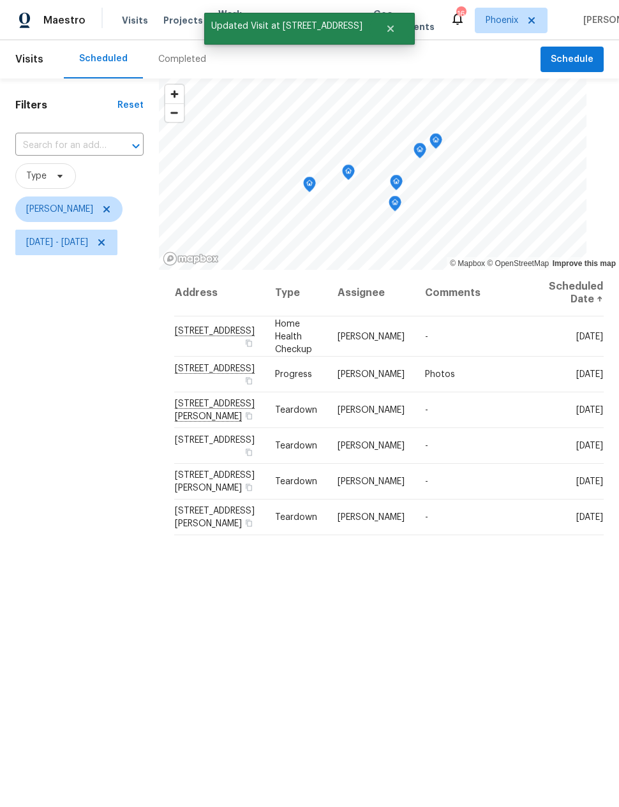
scroll to position [0, 0]
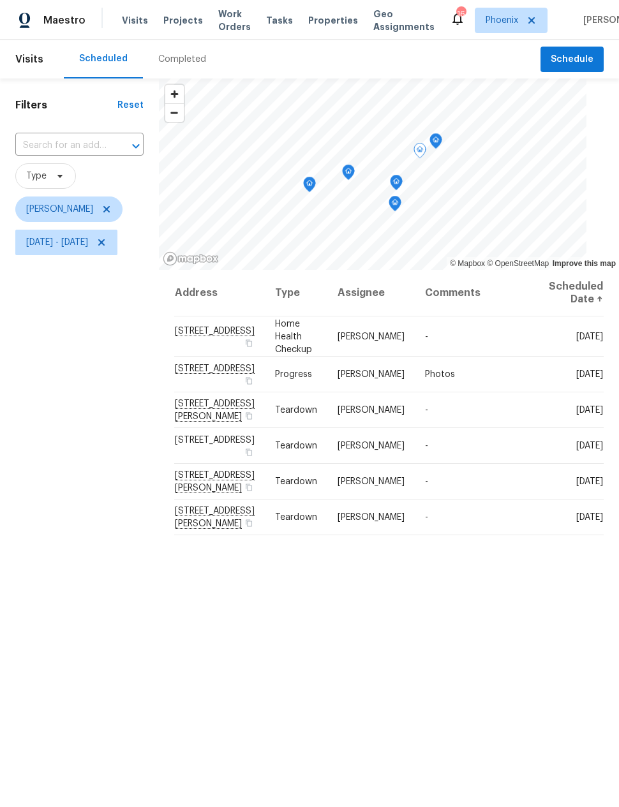
click at [0, 0] on icon at bounding box center [0, 0] width 0 height 0
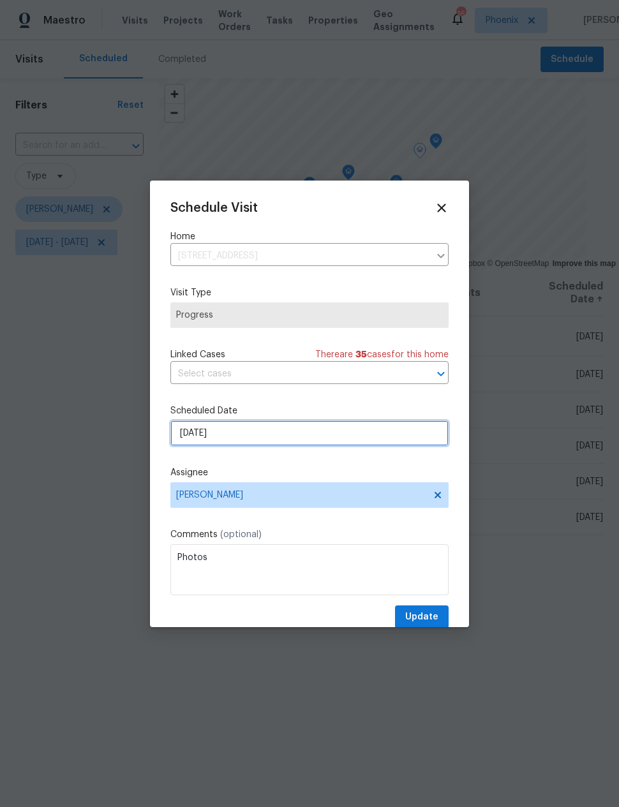
click at [285, 435] on input "[DATE]" at bounding box center [309, 434] width 278 height 26
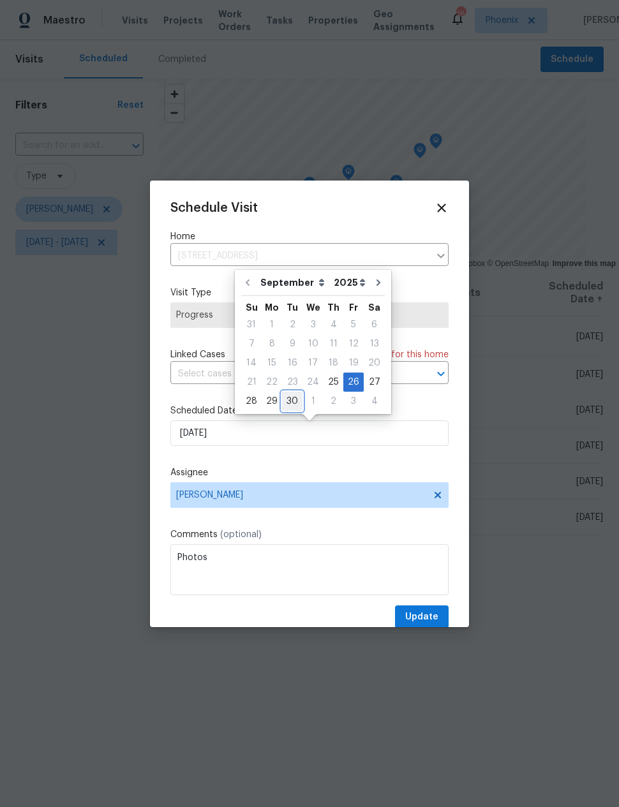
click at [288, 404] on div "30" at bounding box center [292, 401] width 20 height 18
type input "[DATE]"
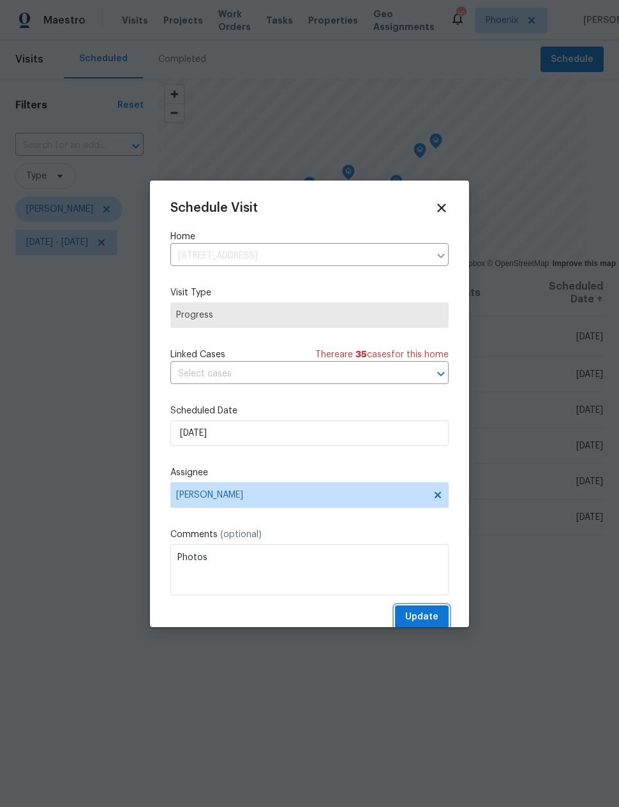
click at [421, 614] on span "Update" at bounding box center [421, 617] width 33 height 16
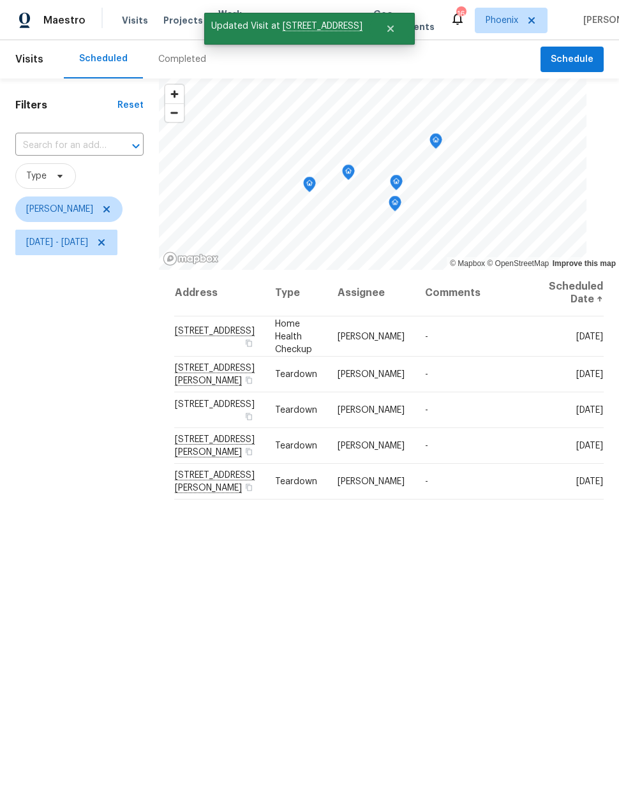
click at [546, 570] on div "Address Type Assignee Comments Scheduled Date ↑ [STREET_ADDRESS] Home Health Ch…" at bounding box center [389, 593] width 460 height 646
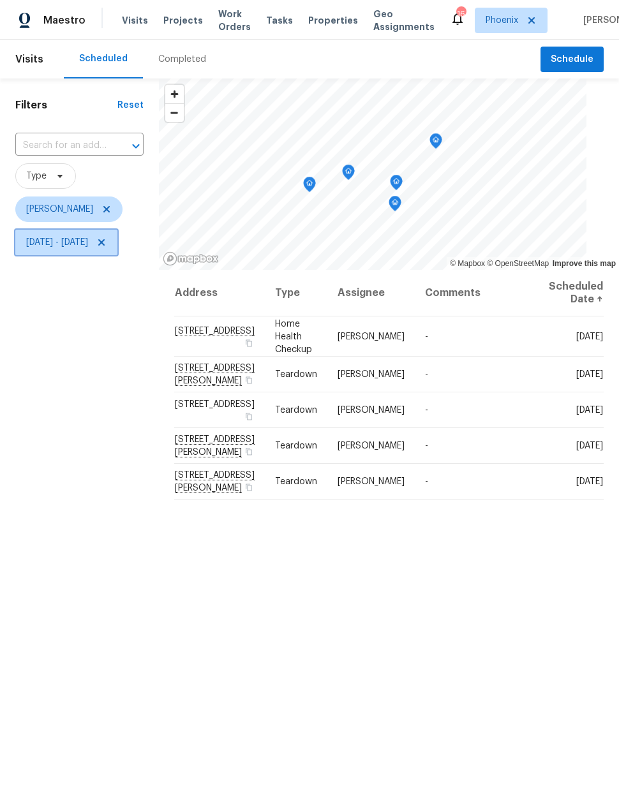
click at [88, 244] on span "[DATE] - [DATE]" at bounding box center [57, 242] width 62 height 13
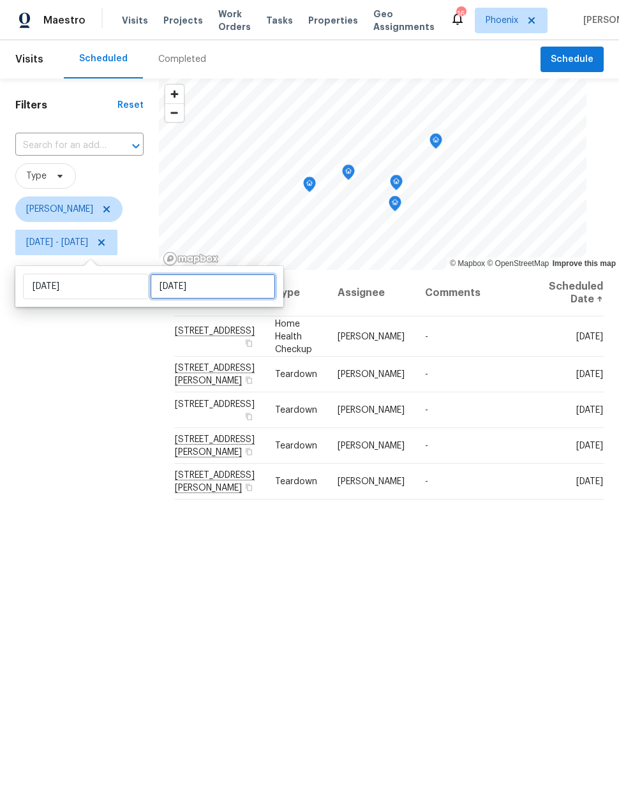
click at [207, 294] on input "[DATE]" at bounding box center [213, 287] width 126 height 26
select select "8"
select select "2025"
select select "9"
select select "2025"
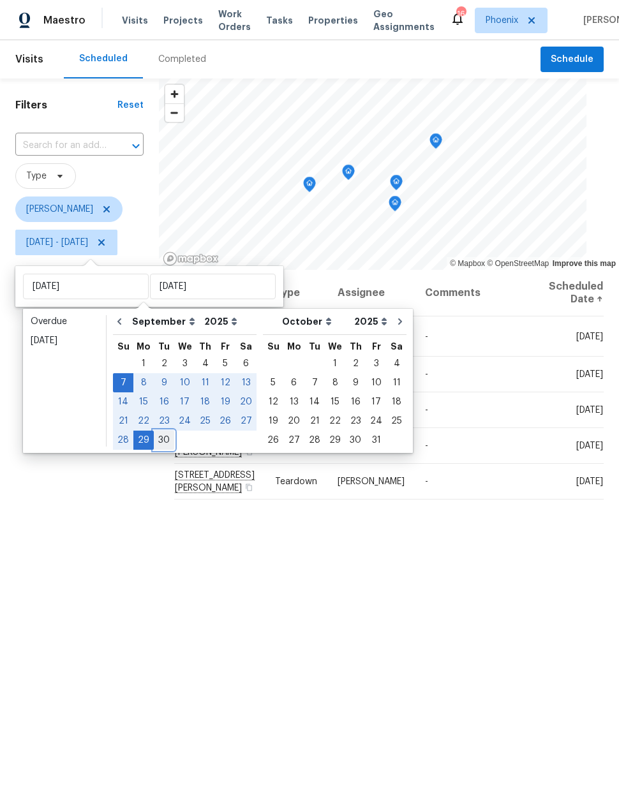
click at [165, 440] on div "30" at bounding box center [164, 440] width 20 height 18
type input "[DATE]"
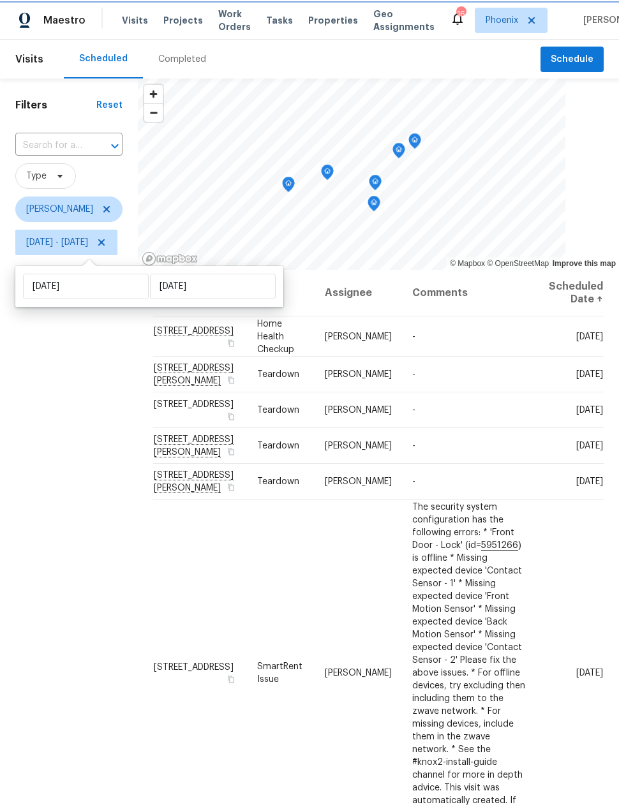
click at [119, 488] on div "Filters Reset ​ Type [PERSON_NAME] [DATE] - [DATE]" at bounding box center [69, 496] width 138 height 837
